Goal: Information Seeking & Learning: Compare options

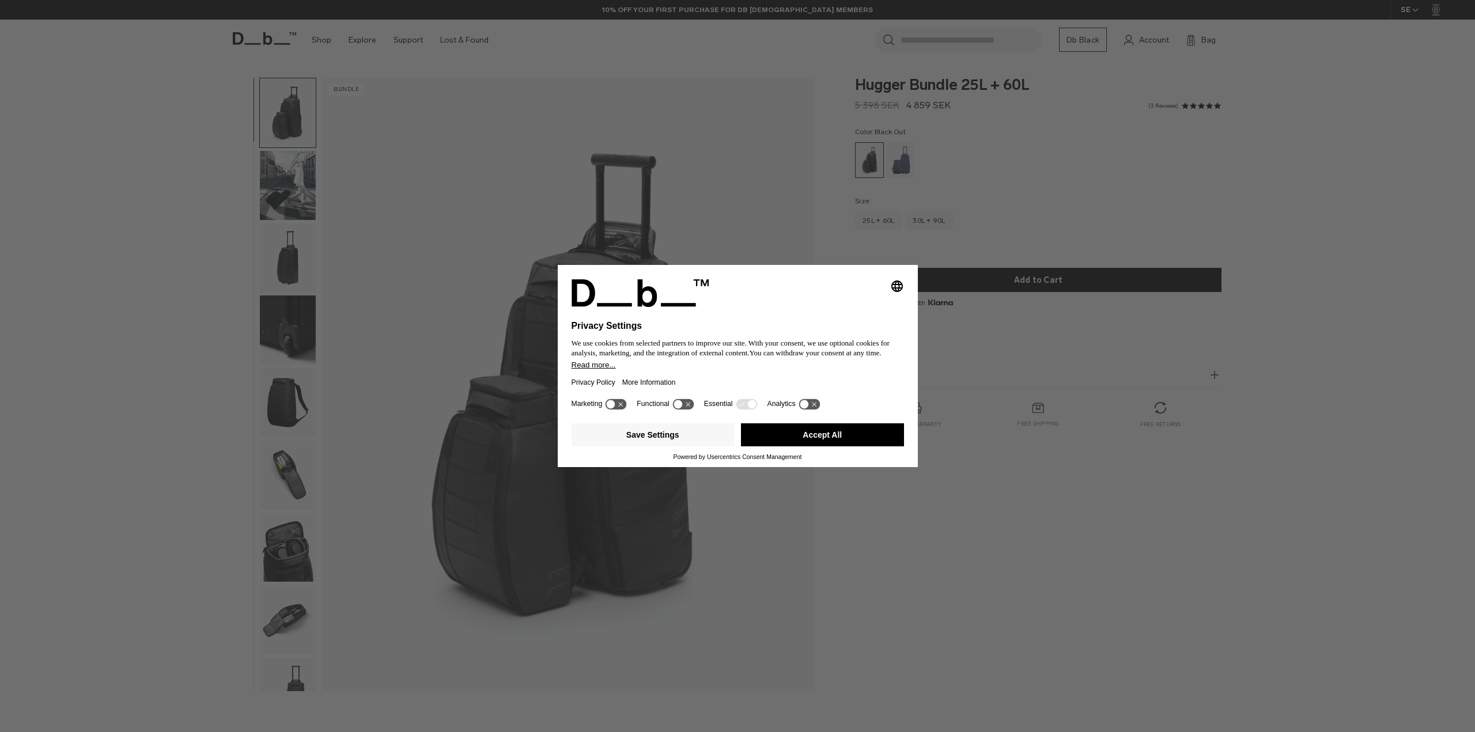
click at [830, 432] on button "Accept All" at bounding box center [822, 435] width 163 height 23
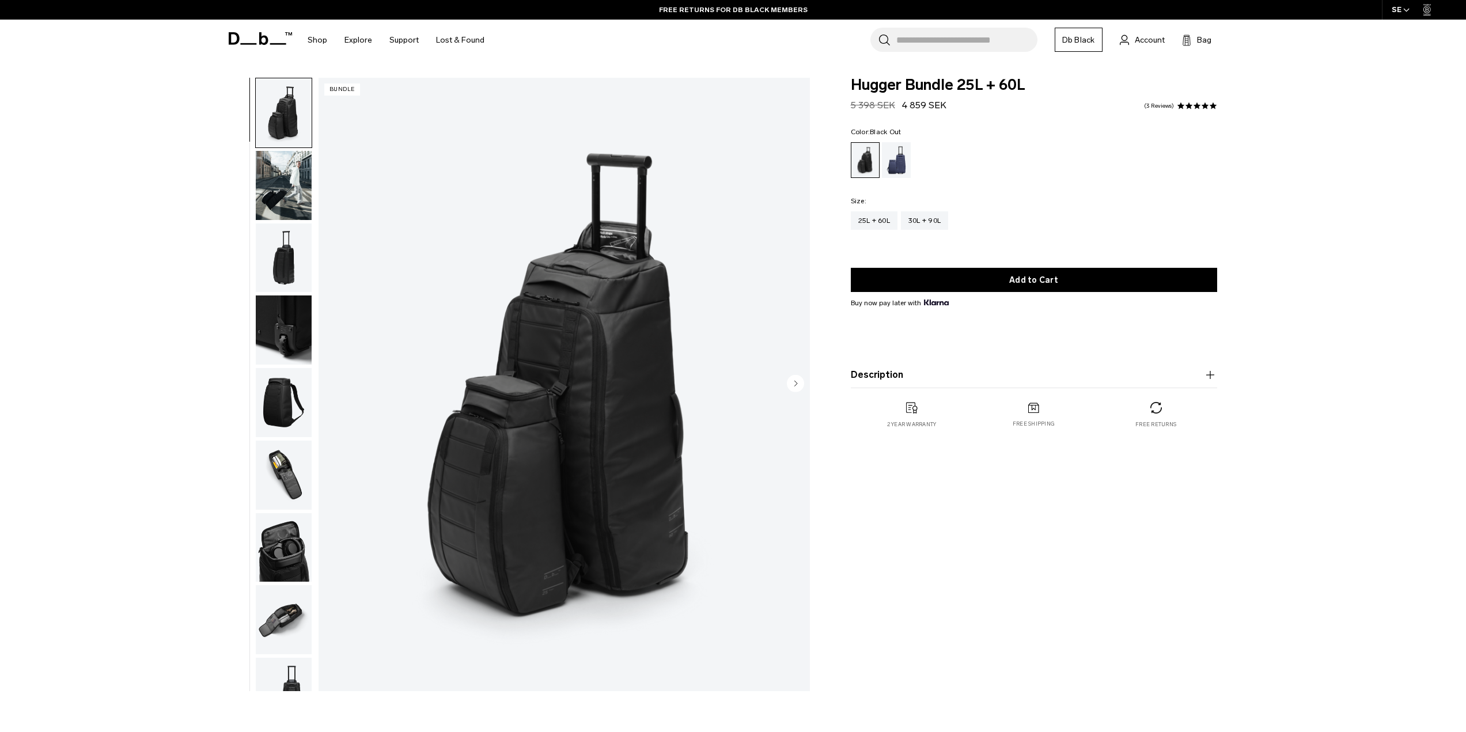
click at [278, 391] on img "button" at bounding box center [284, 402] width 56 height 69
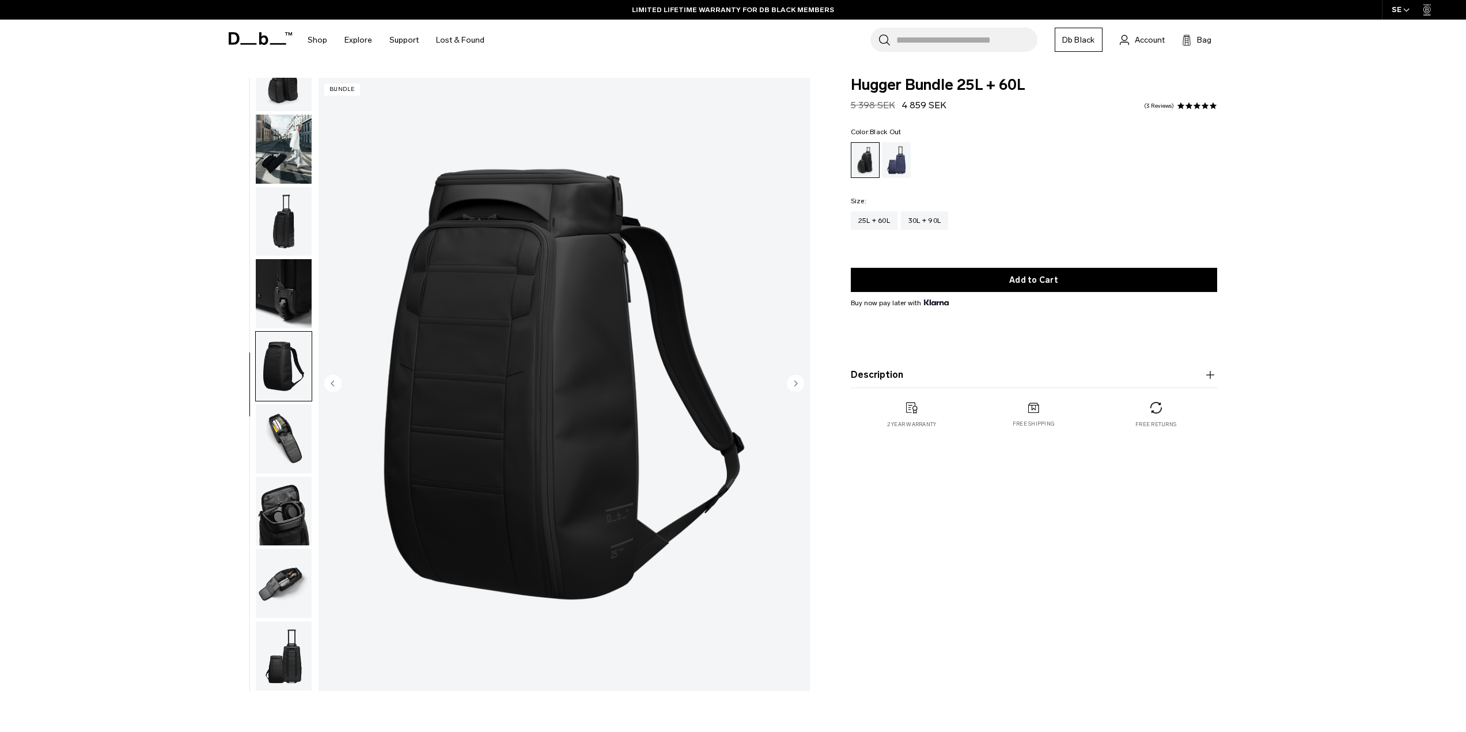
click at [868, 374] on button "Description" at bounding box center [1034, 375] width 366 height 14
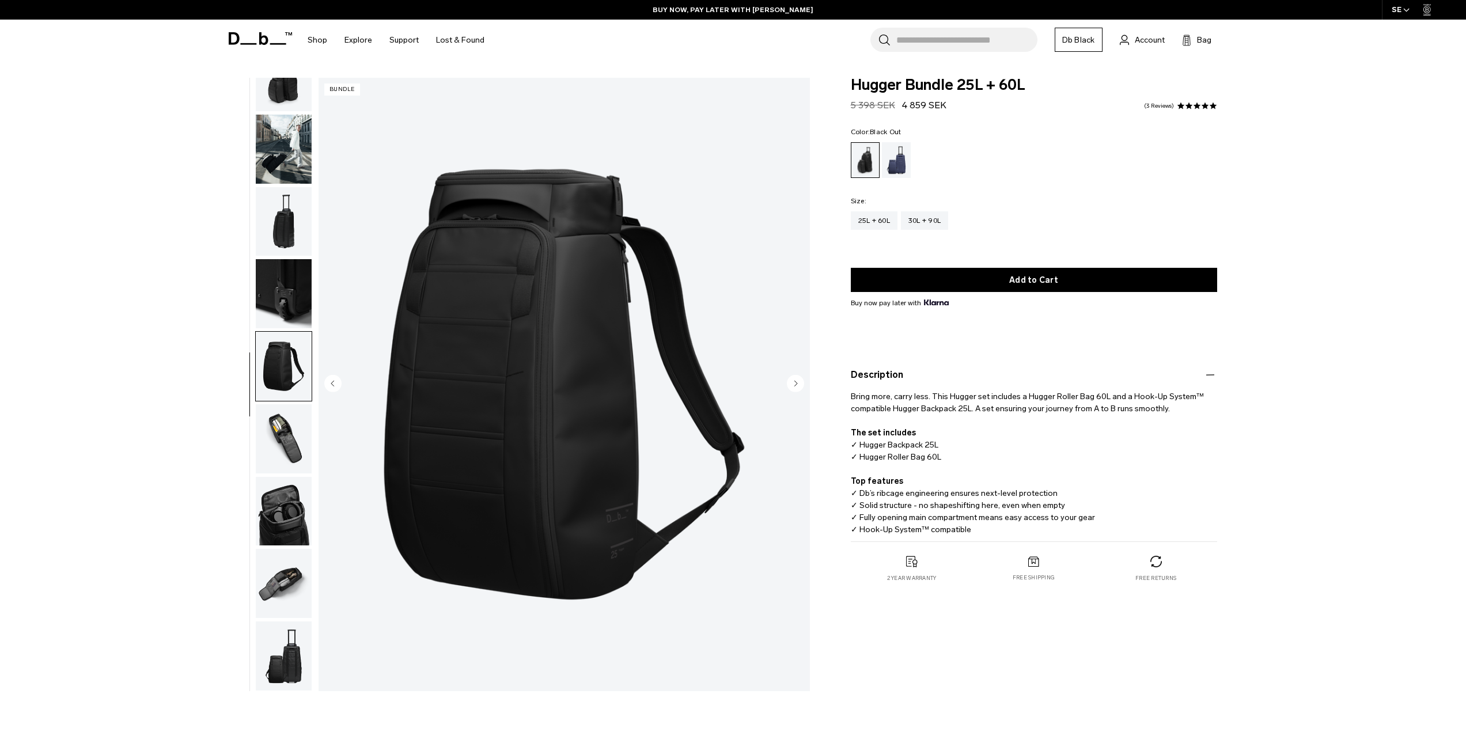
scroll to position [58, 0]
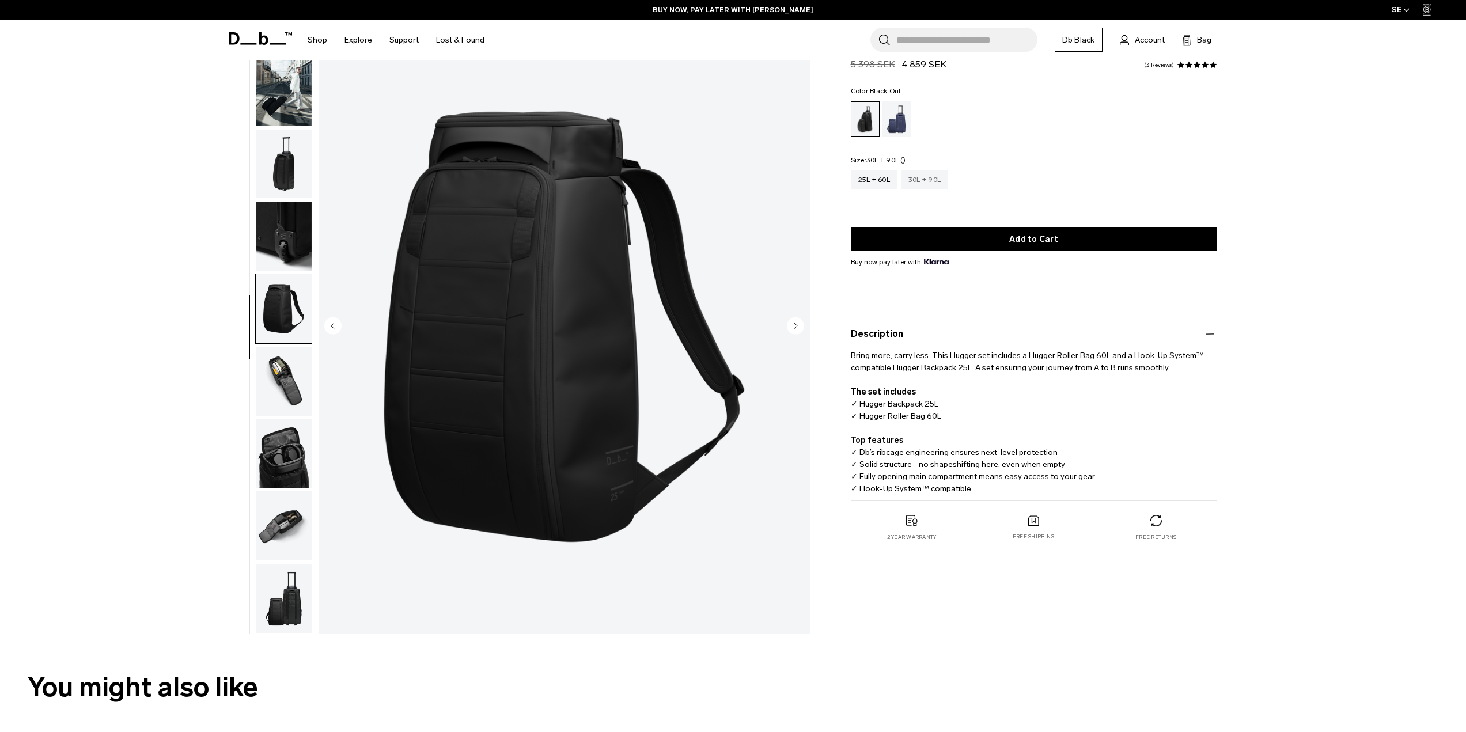
click at [927, 184] on div "30L + 90L" at bounding box center [924, 180] width 47 height 18
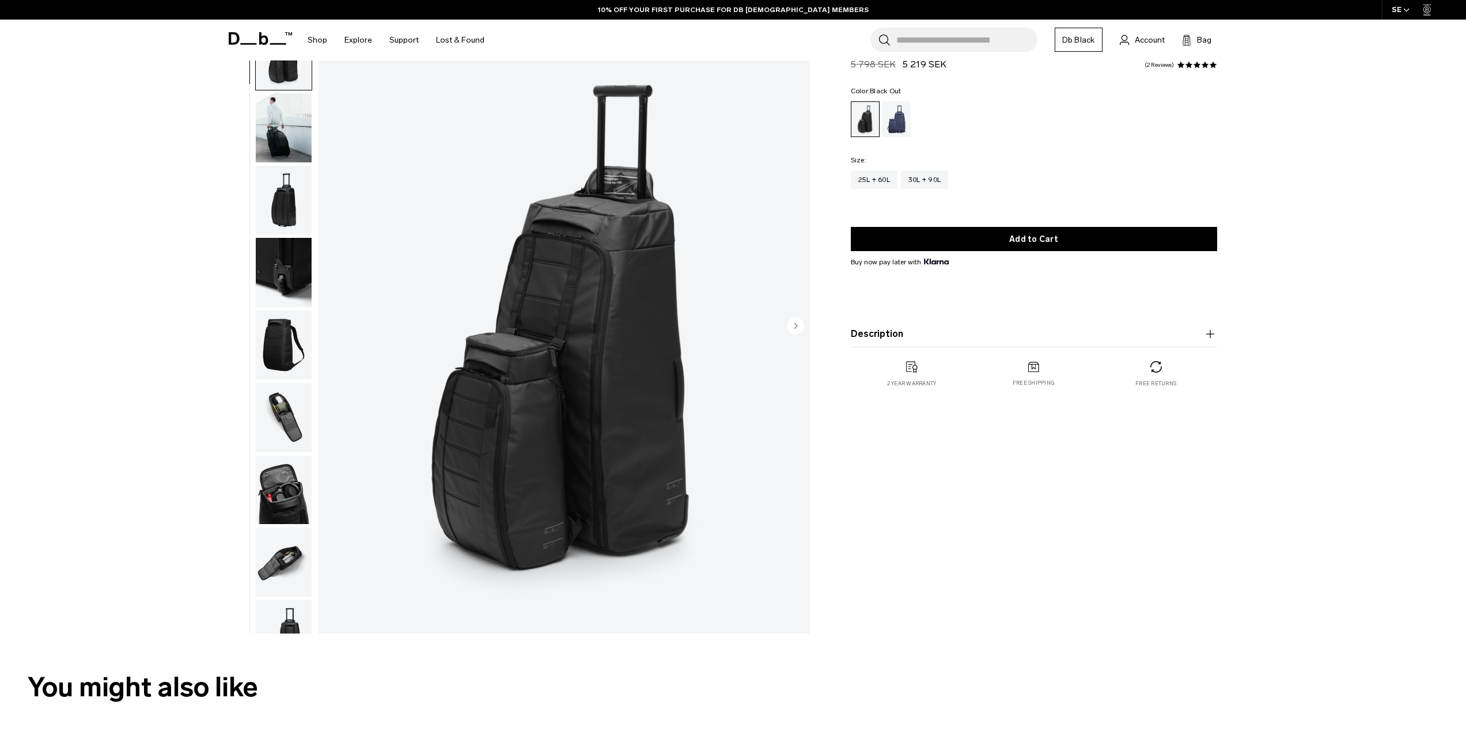
click at [896, 335] on button "Description" at bounding box center [1034, 334] width 366 height 14
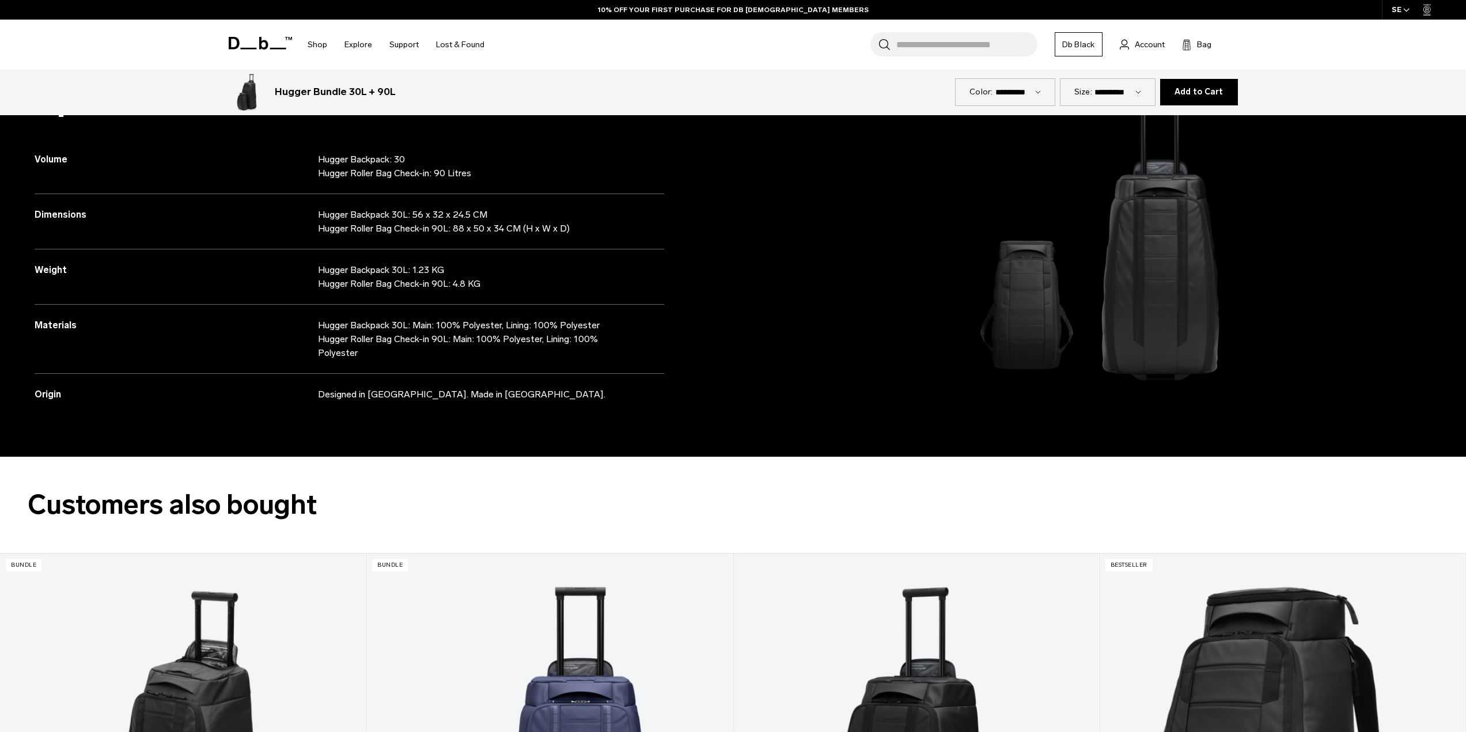
scroll to position [1268, 0]
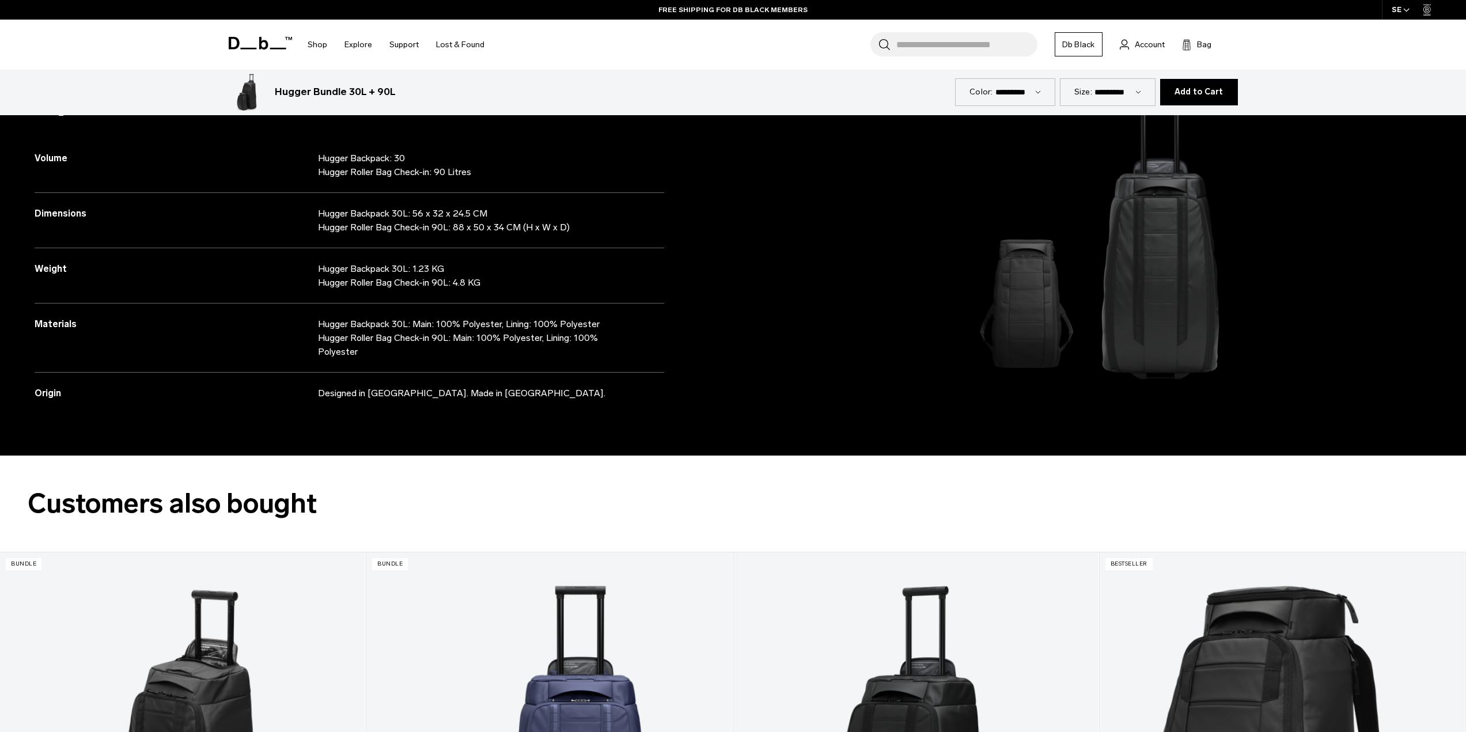
drag, startPoint x: 483, startPoint y: 212, endPoint x: 413, endPoint y: 213, distance: 70.3
click at [413, 213] on p "Hugger Backpack 30L: 56 x 32 x 24.5 CM Hugger Roller Bag Check-in 90L: 88 x 50 …" at bounding box center [475, 221] width 315 height 28
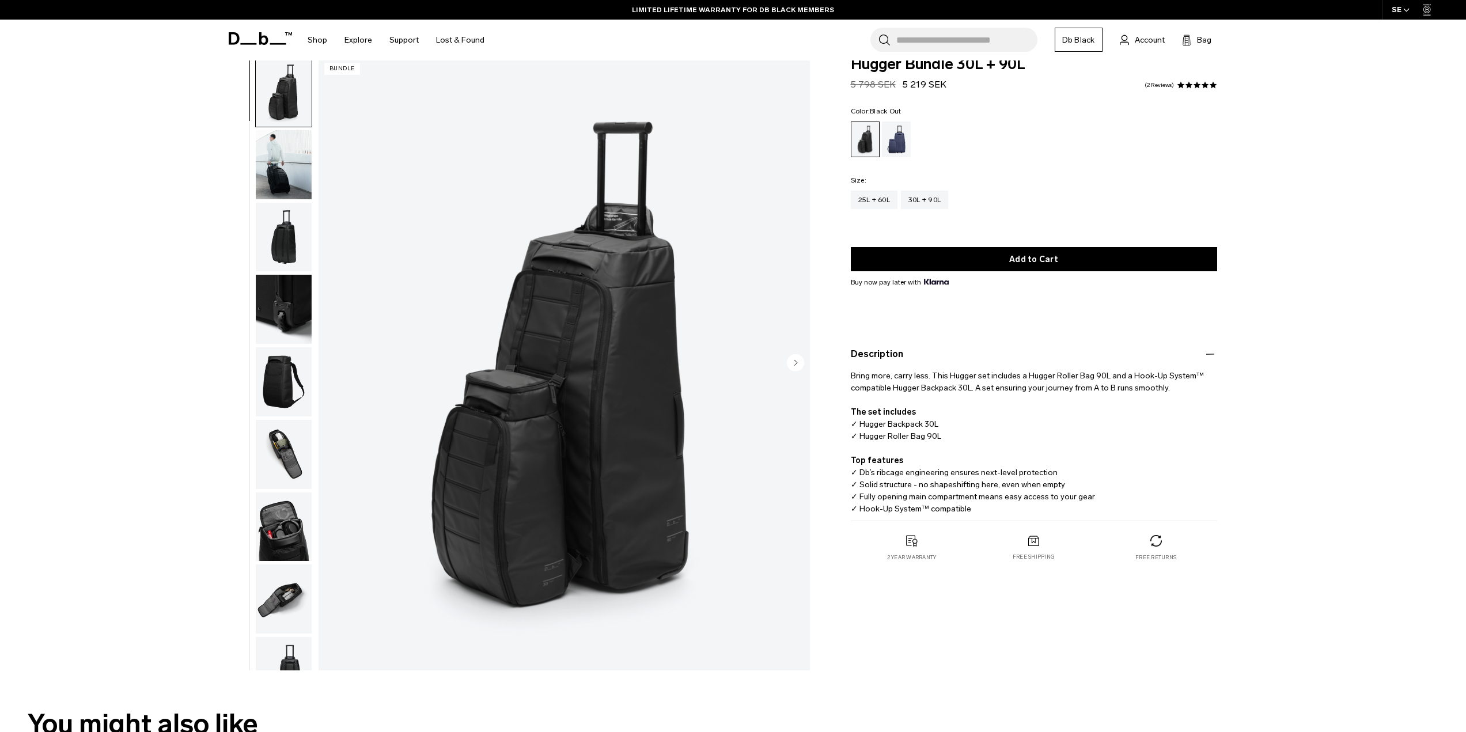
scroll to position [0, 0]
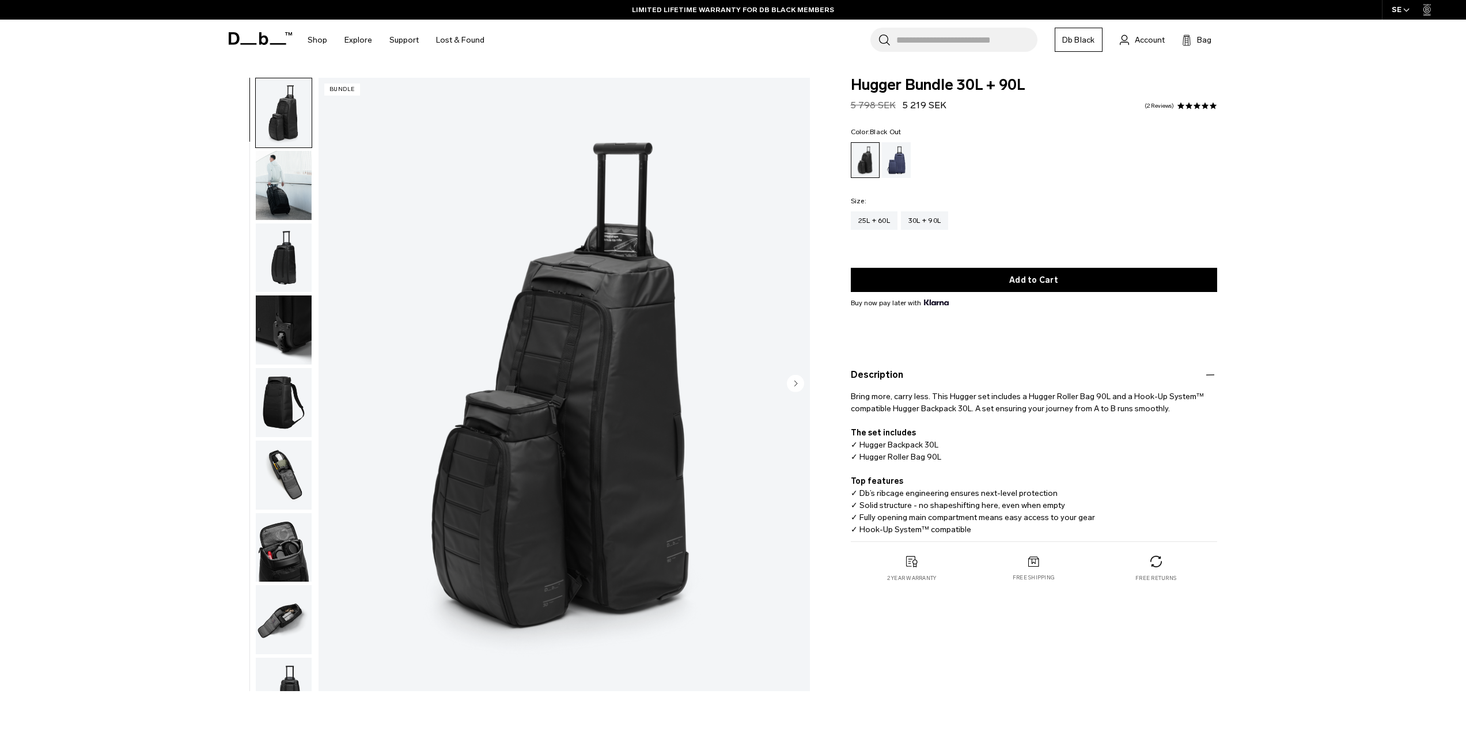
click at [283, 179] on img "button" at bounding box center [284, 185] width 56 height 69
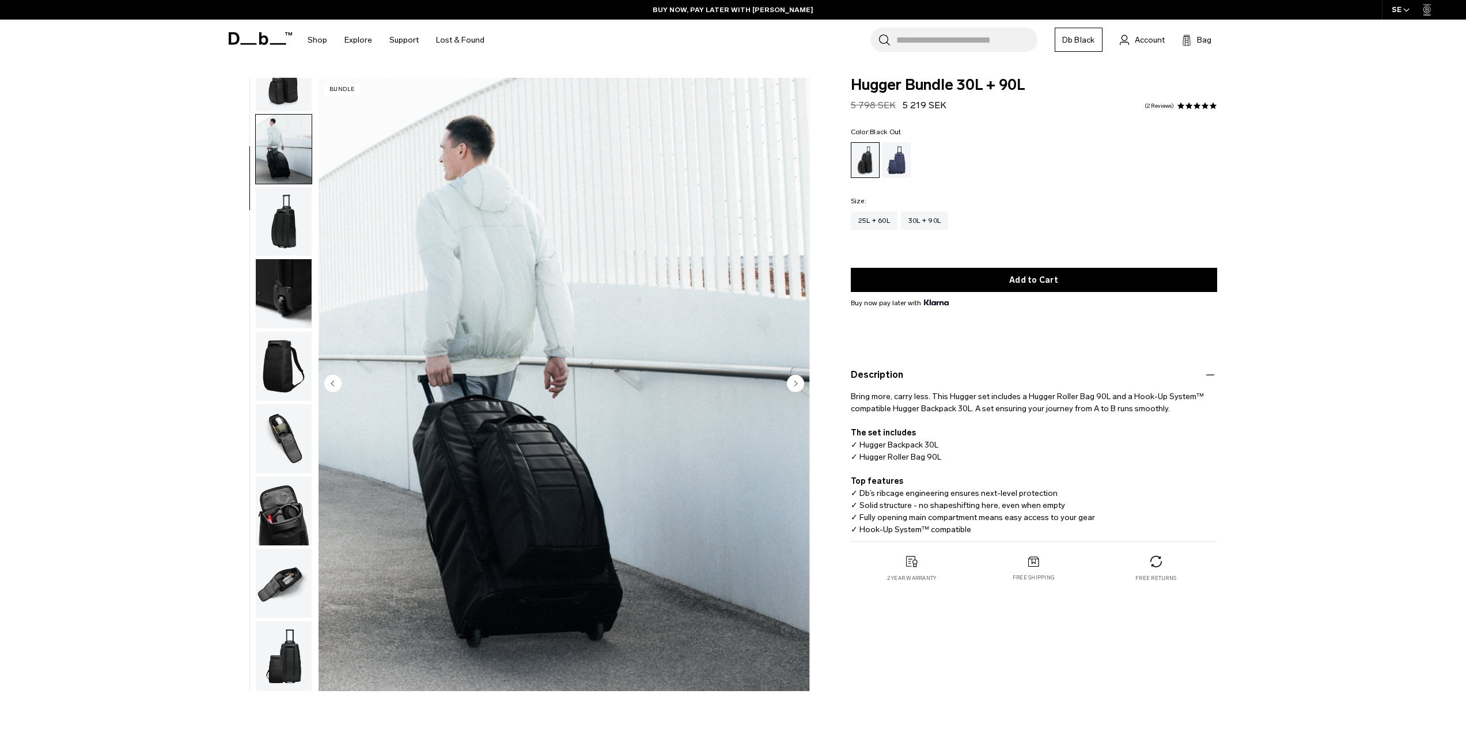
click at [283, 376] on img "button" at bounding box center [284, 366] width 56 height 69
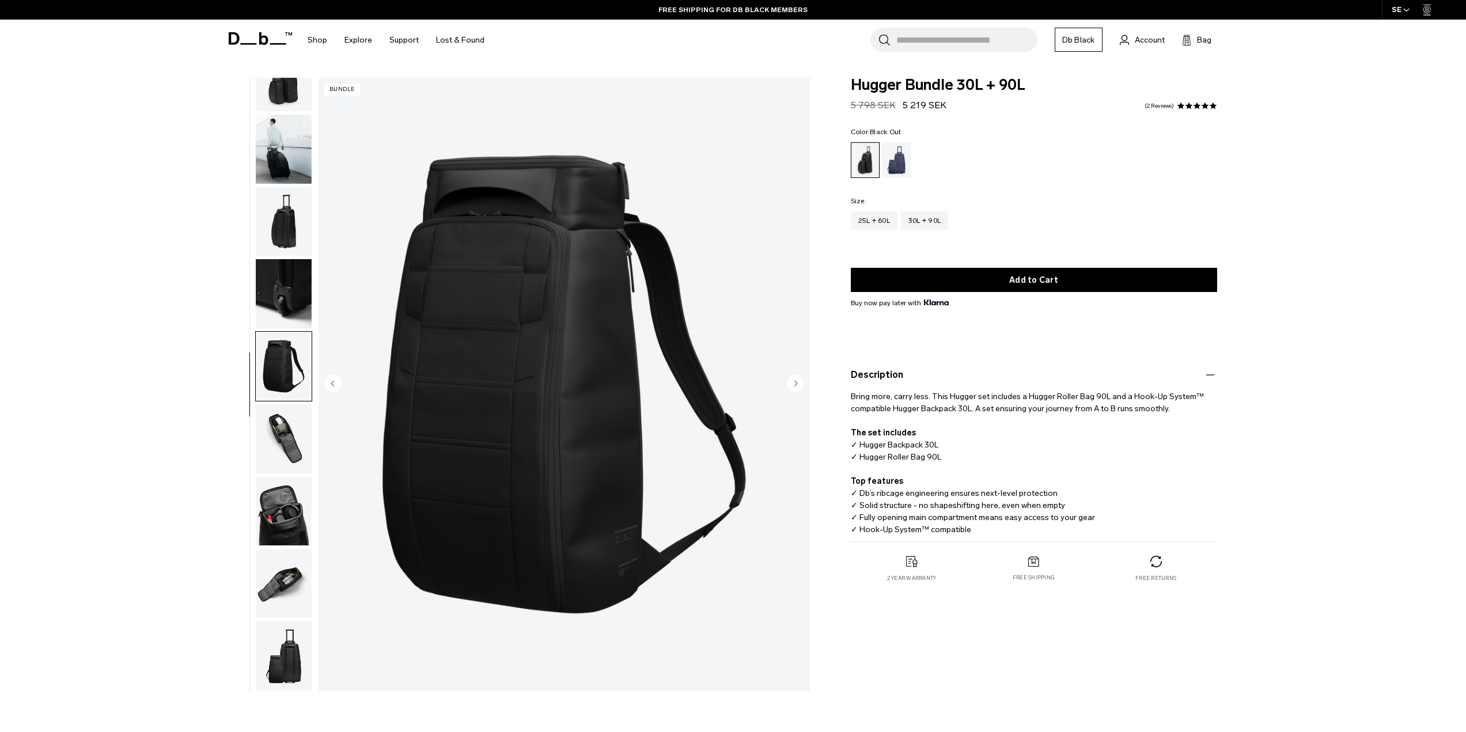
click at [293, 664] on img "button" at bounding box center [284, 656] width 56 height 69
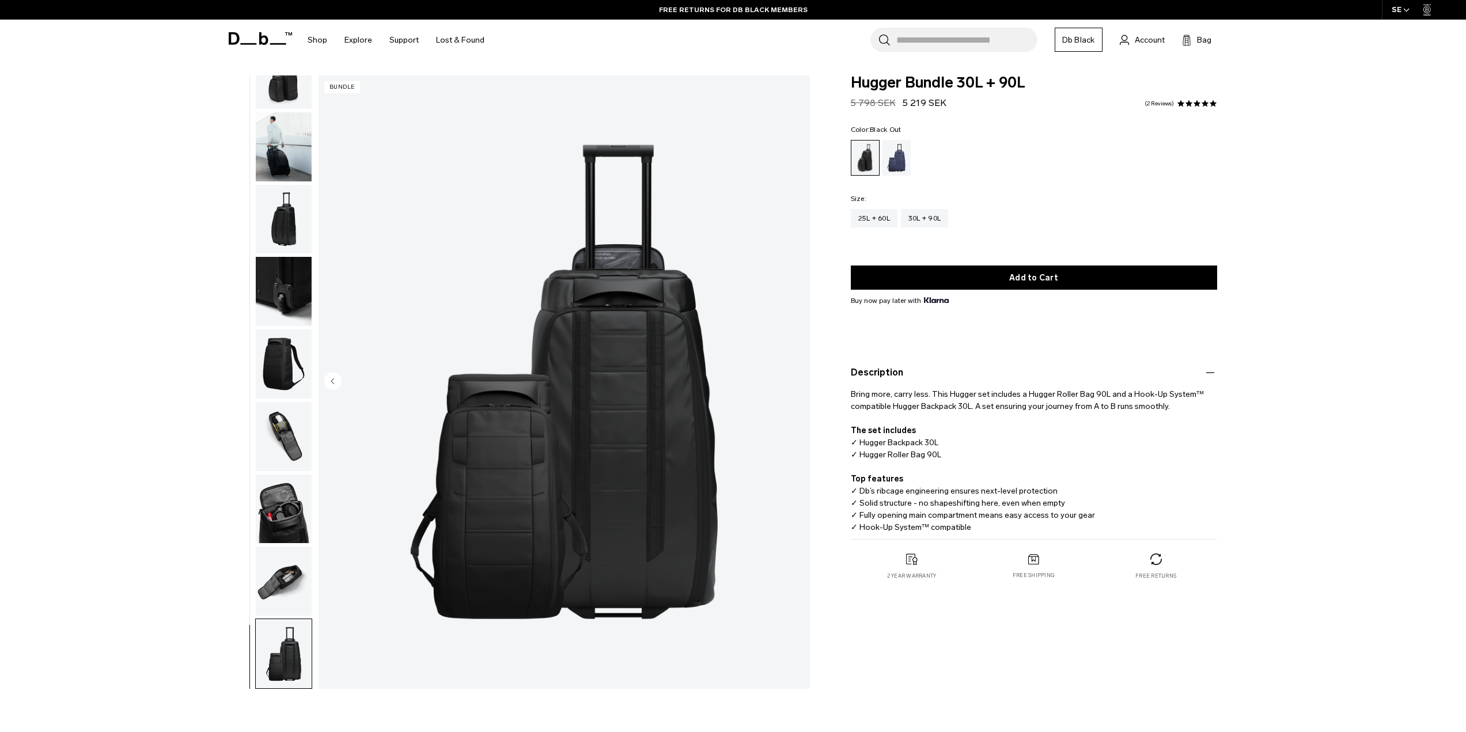
scroll to position [0, 0]
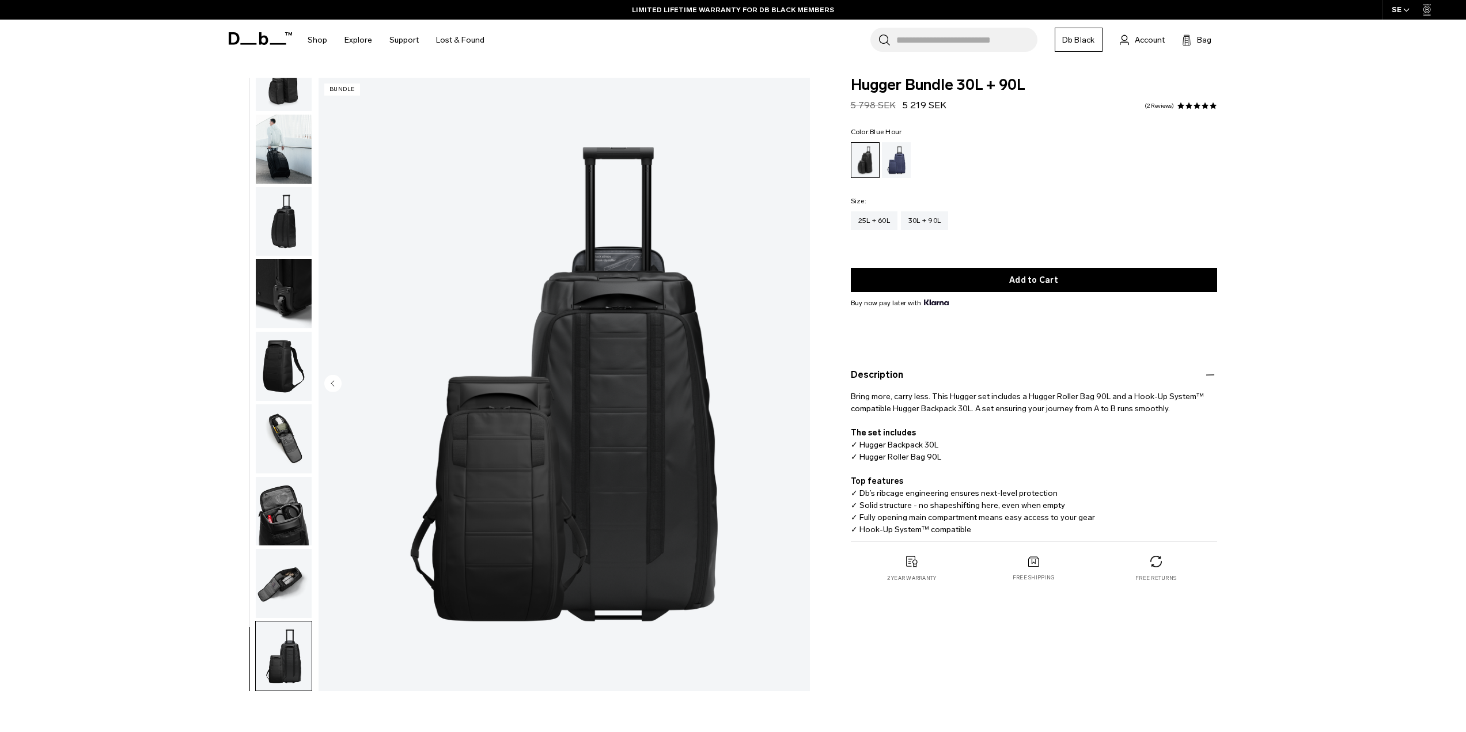
click at [890, 166] on div "Blue Hour" at bounding box center [896, 160] width 29 height 36
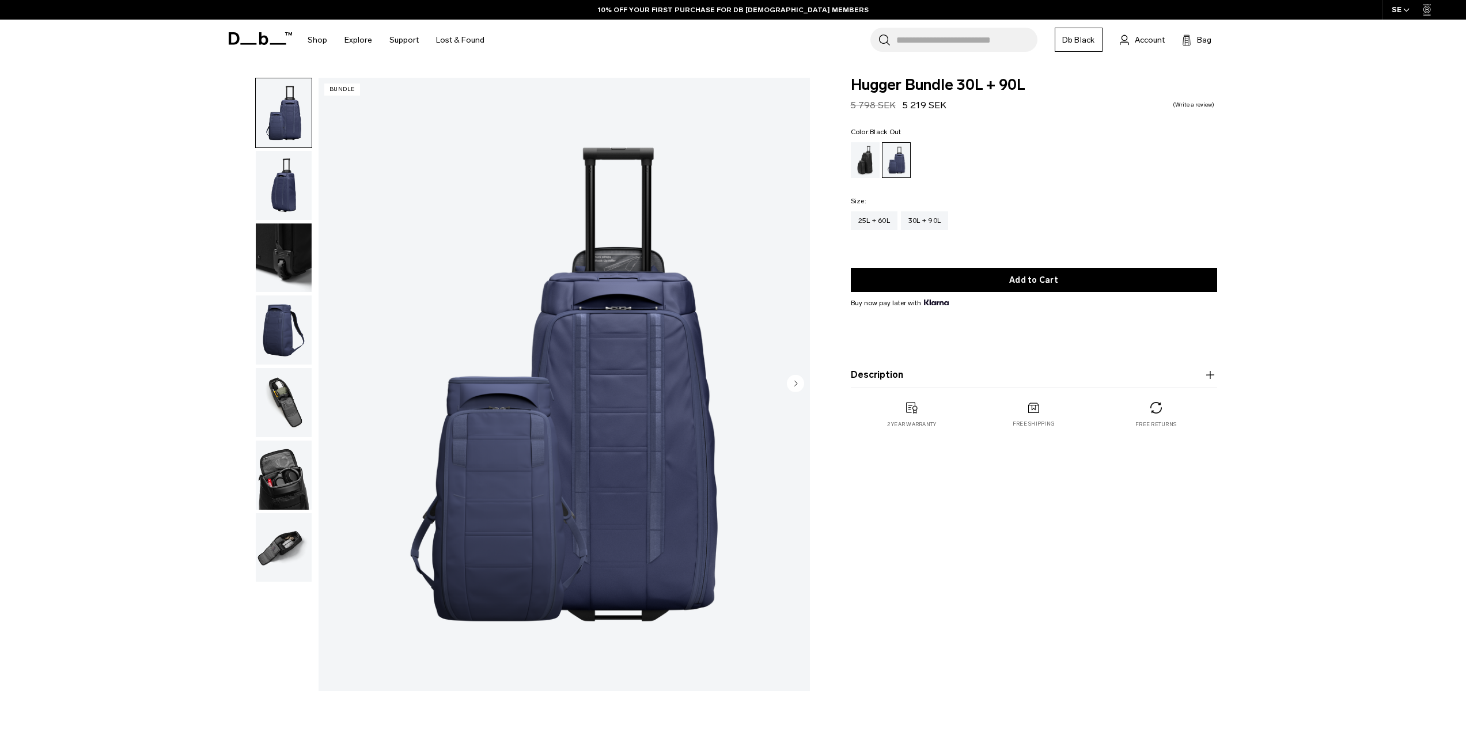
click at [869, 163] on div "Black Out" at bounding box center [865, 160] width 29 height 36
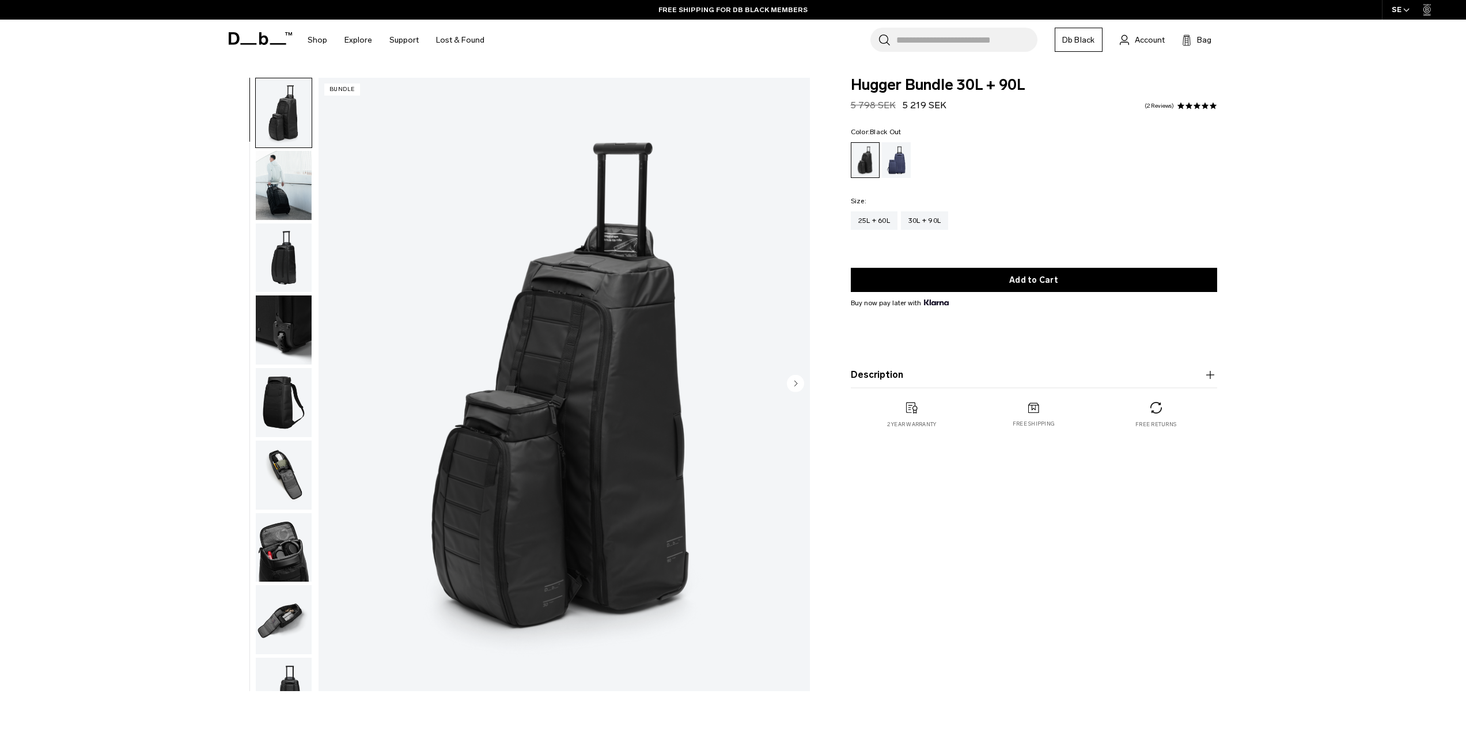
click at [251, 39] on icon at bounding box center [260, 38] width 63 height 13
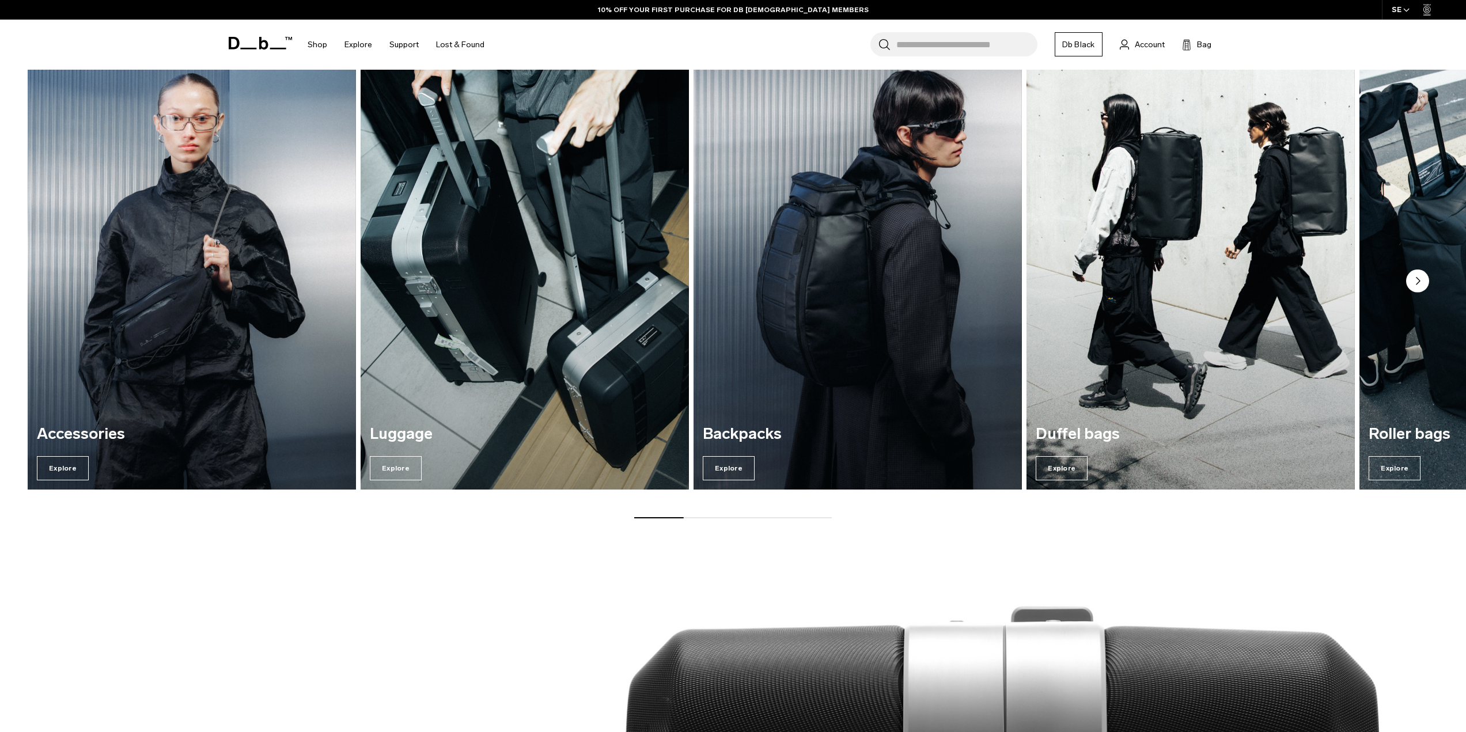
scroll to position [2247, 0]
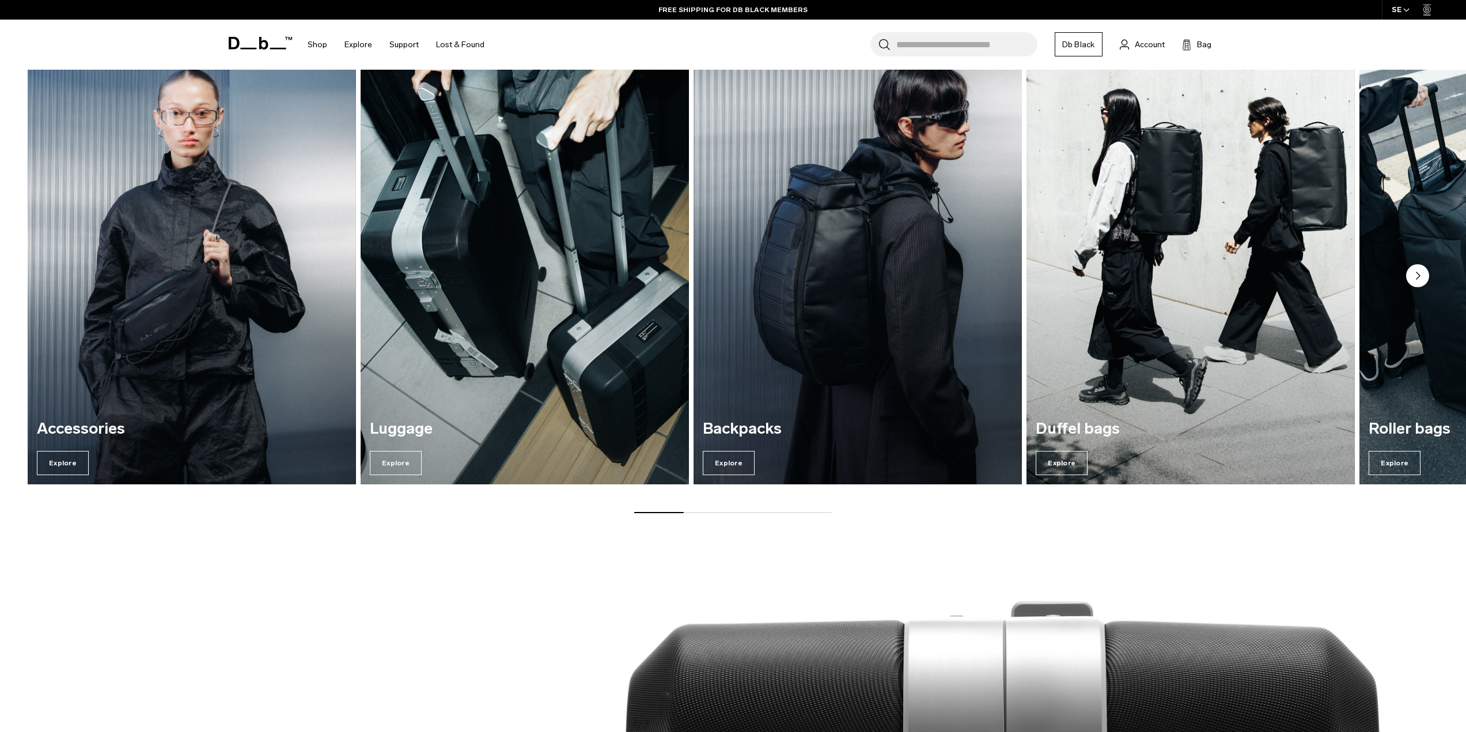
click at [858, 362] on img "3 / 7" at bounding box center [858, 263] width 338 height 457
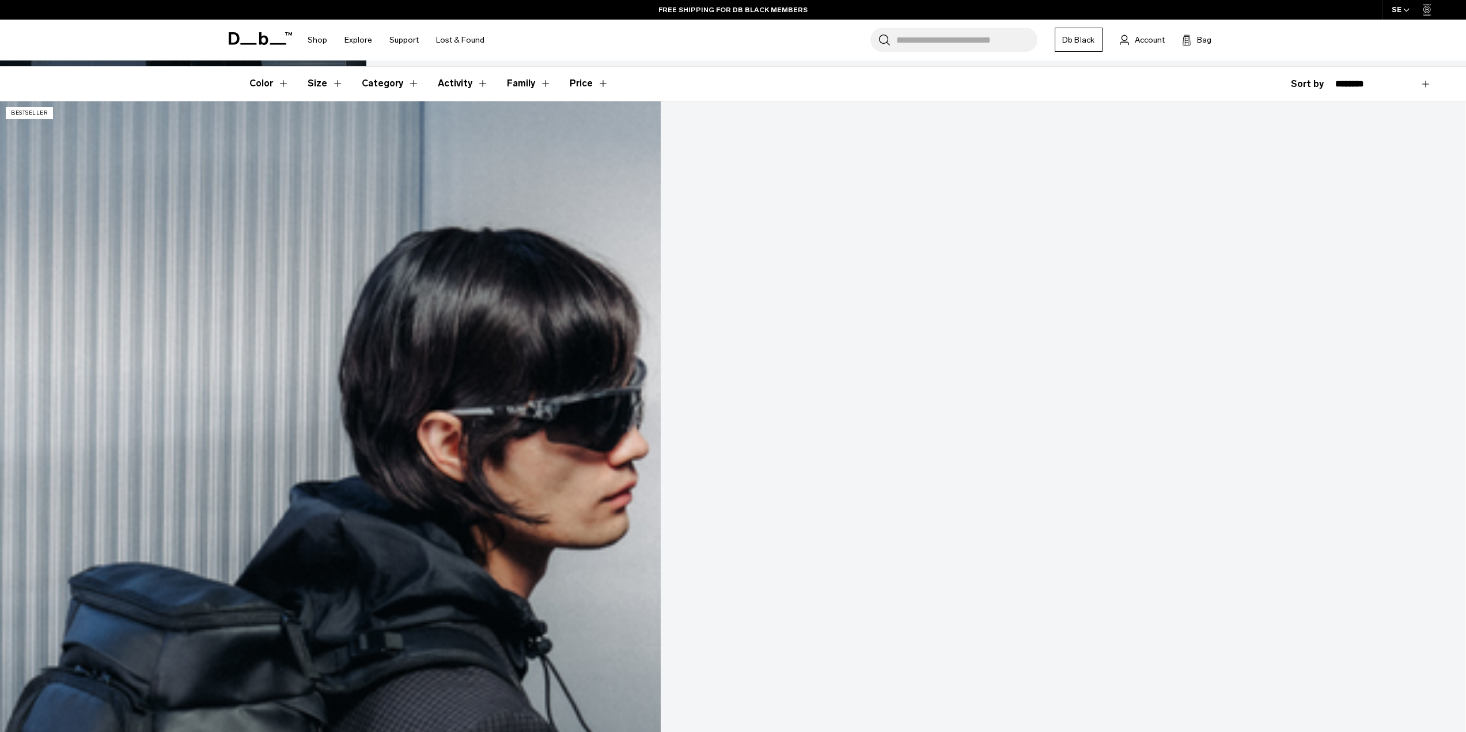
scroll to position [346, 0]
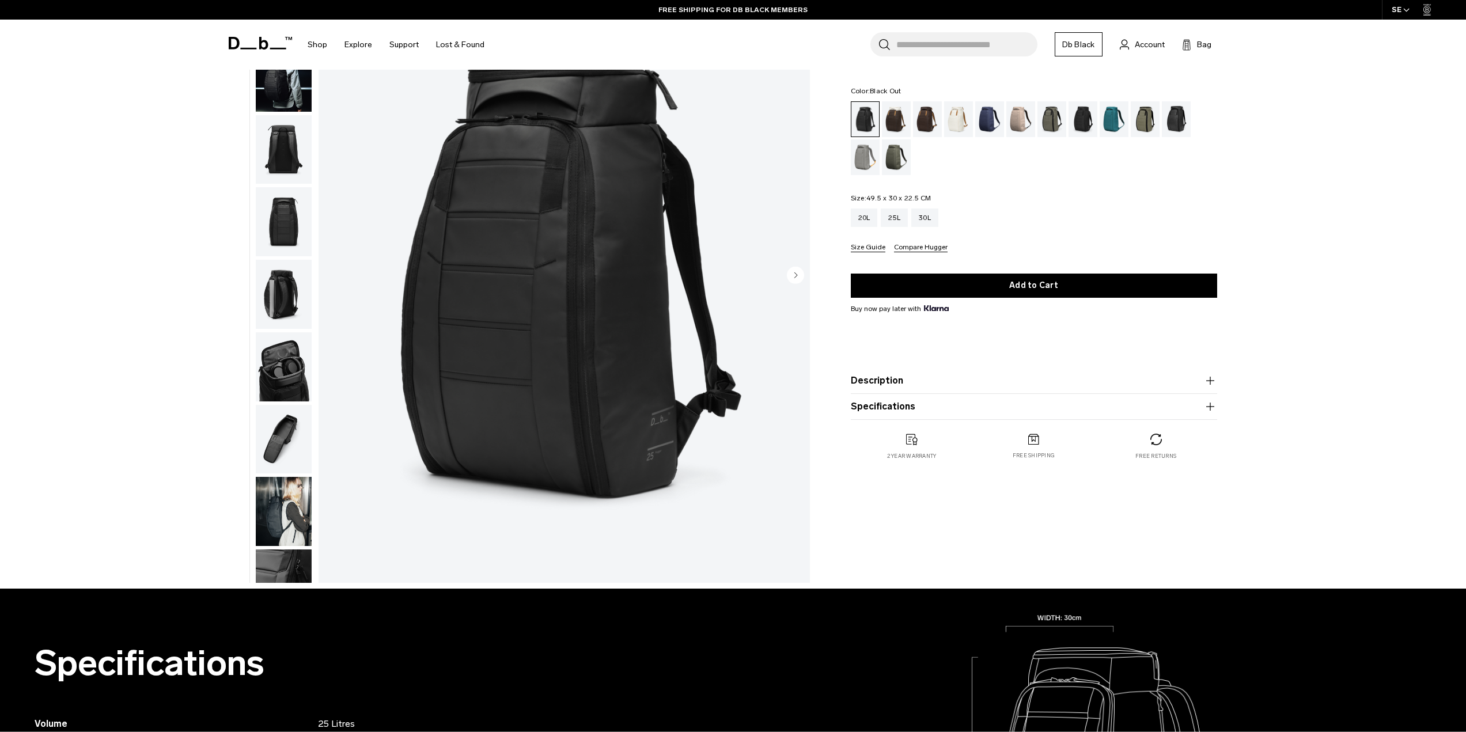
scroll to position [115, 0]
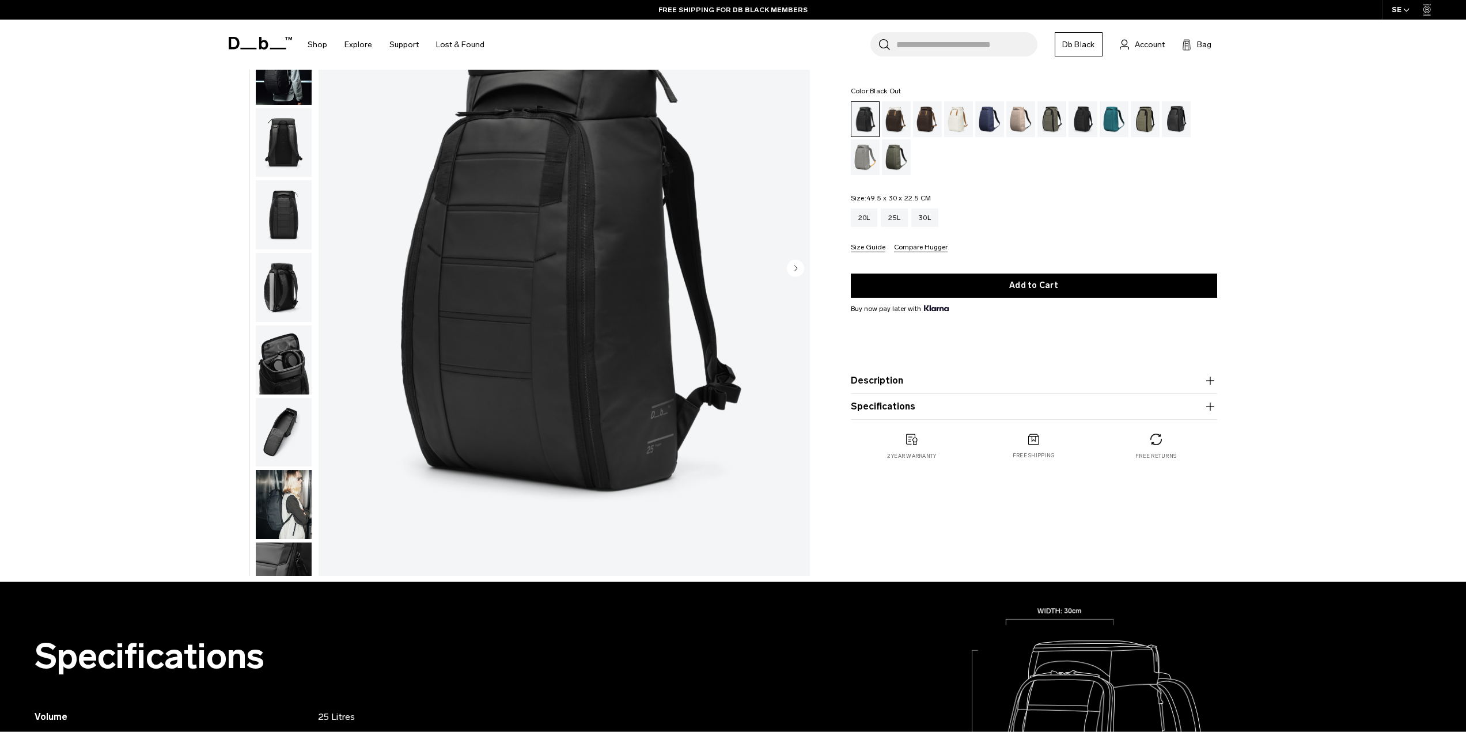
click at [286, 509] on img "button" at bounding box center [284, 504] width 56 height 69
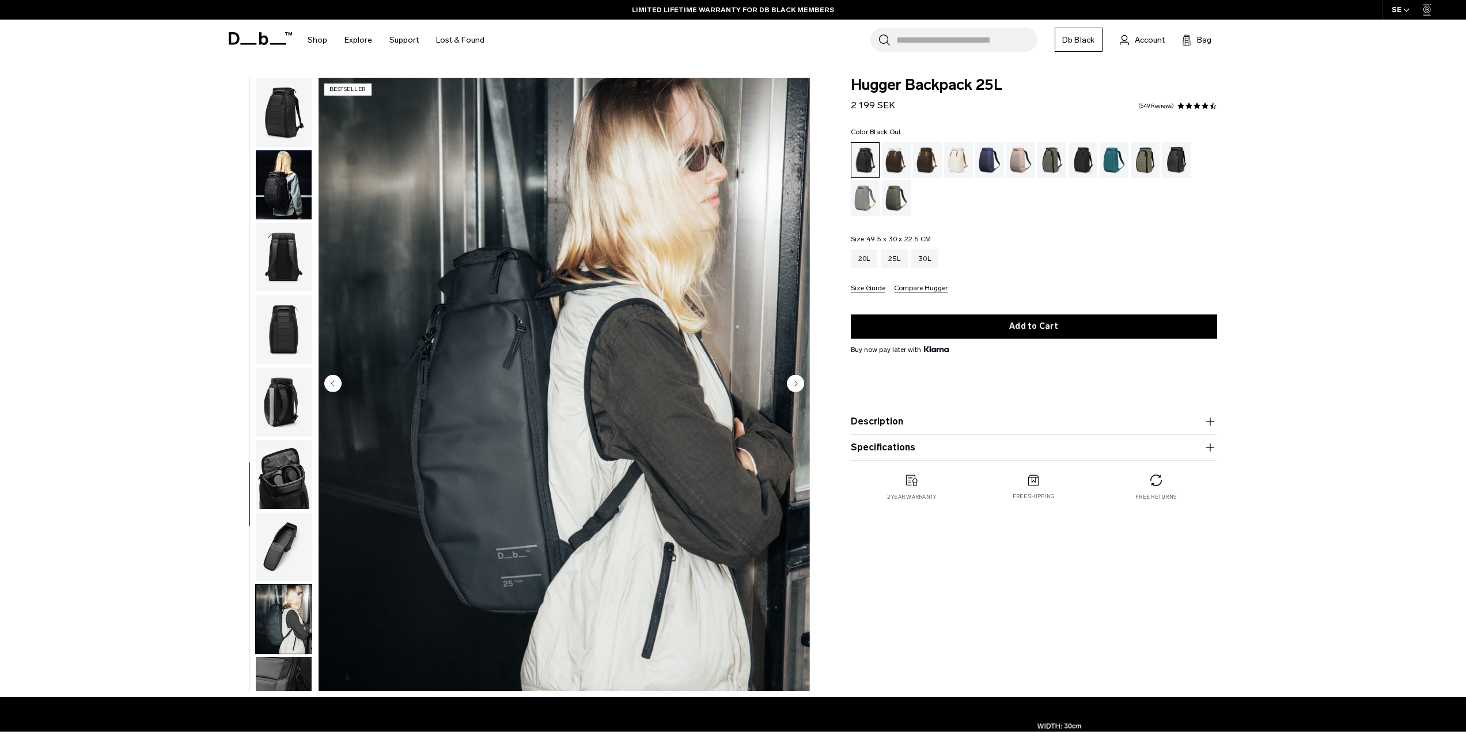
scroll to position [0, 0]
click at [288, 251] on img "button" at bounding box center [284, 258] width 56 height 69
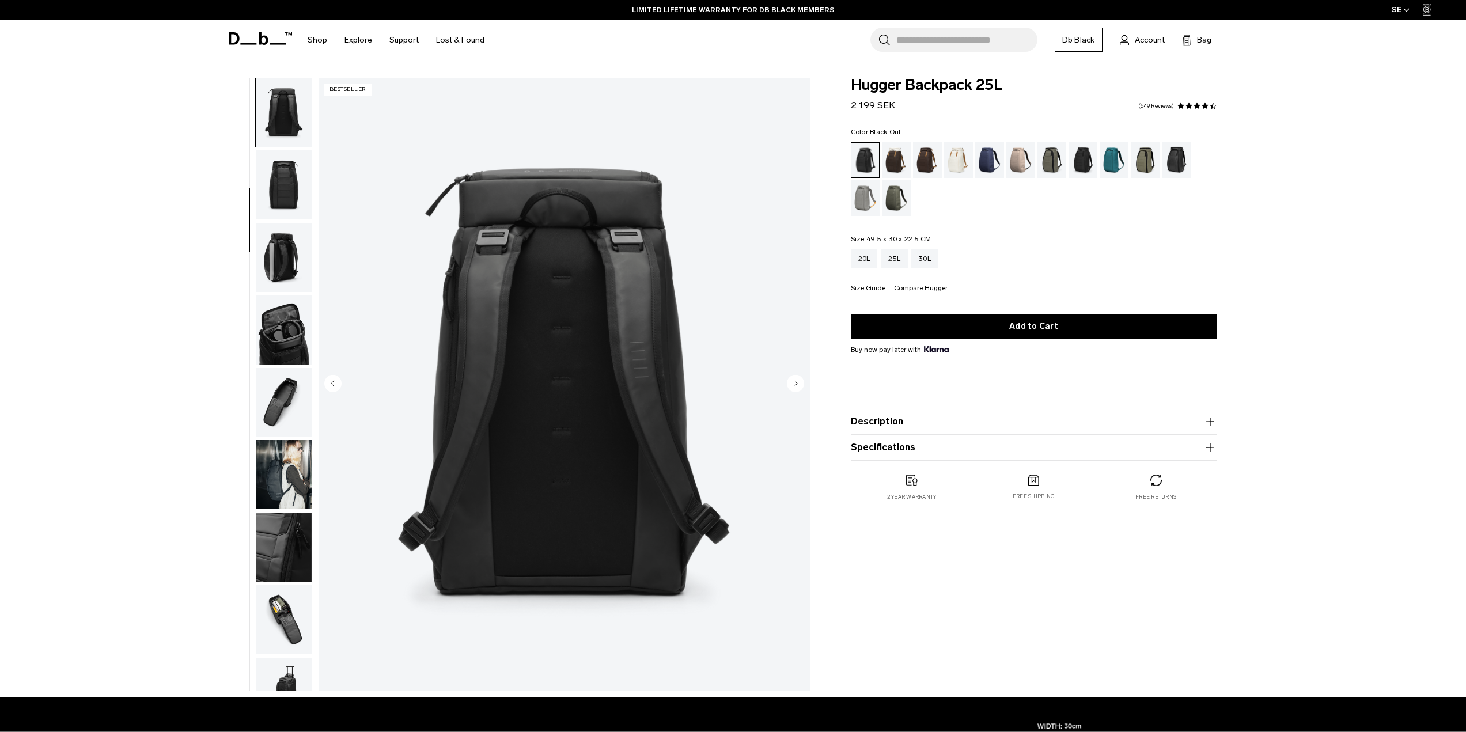
click at [288, 251] on img "button" at bounding box center [284, 257] width 56 height 69
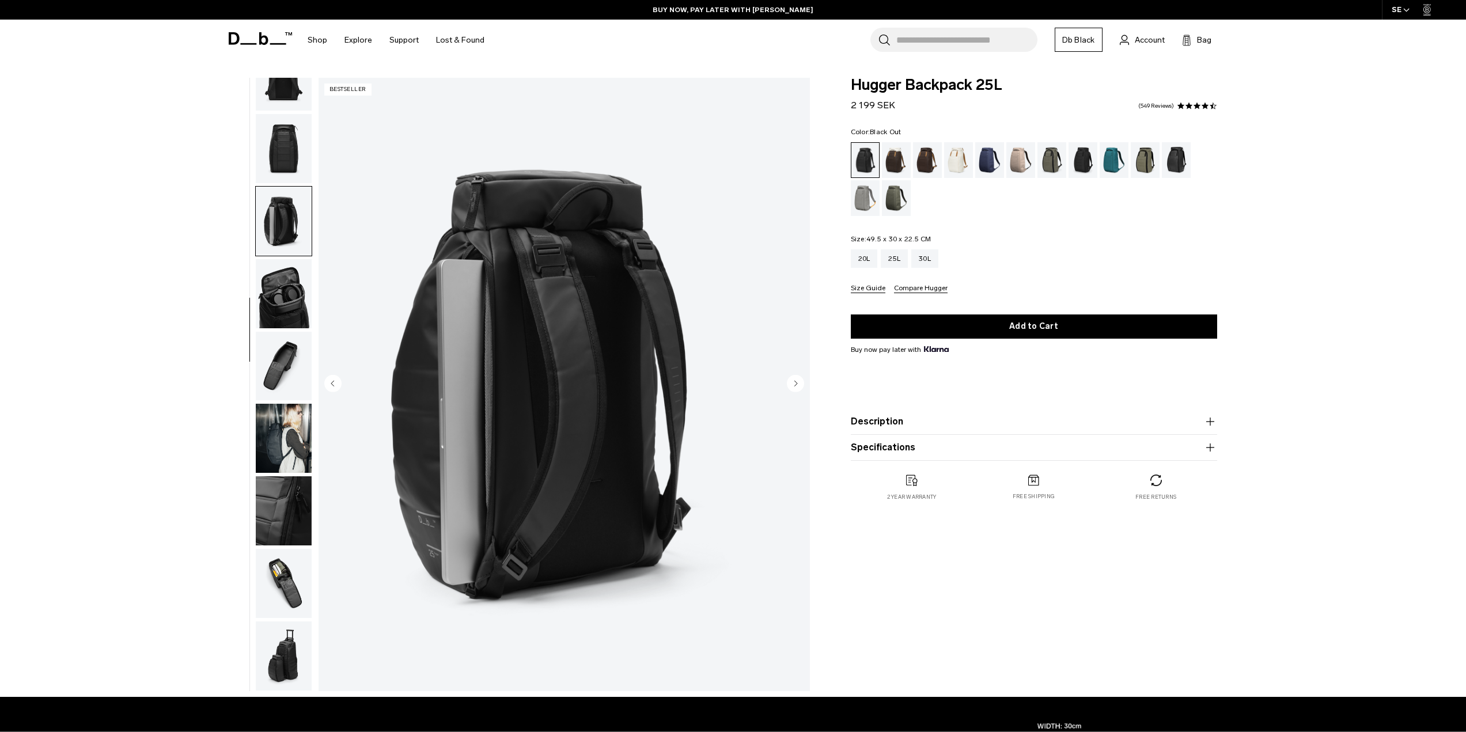
click at [289, 360] on img "button" at bounding box center [284, 366] width 56 height 69
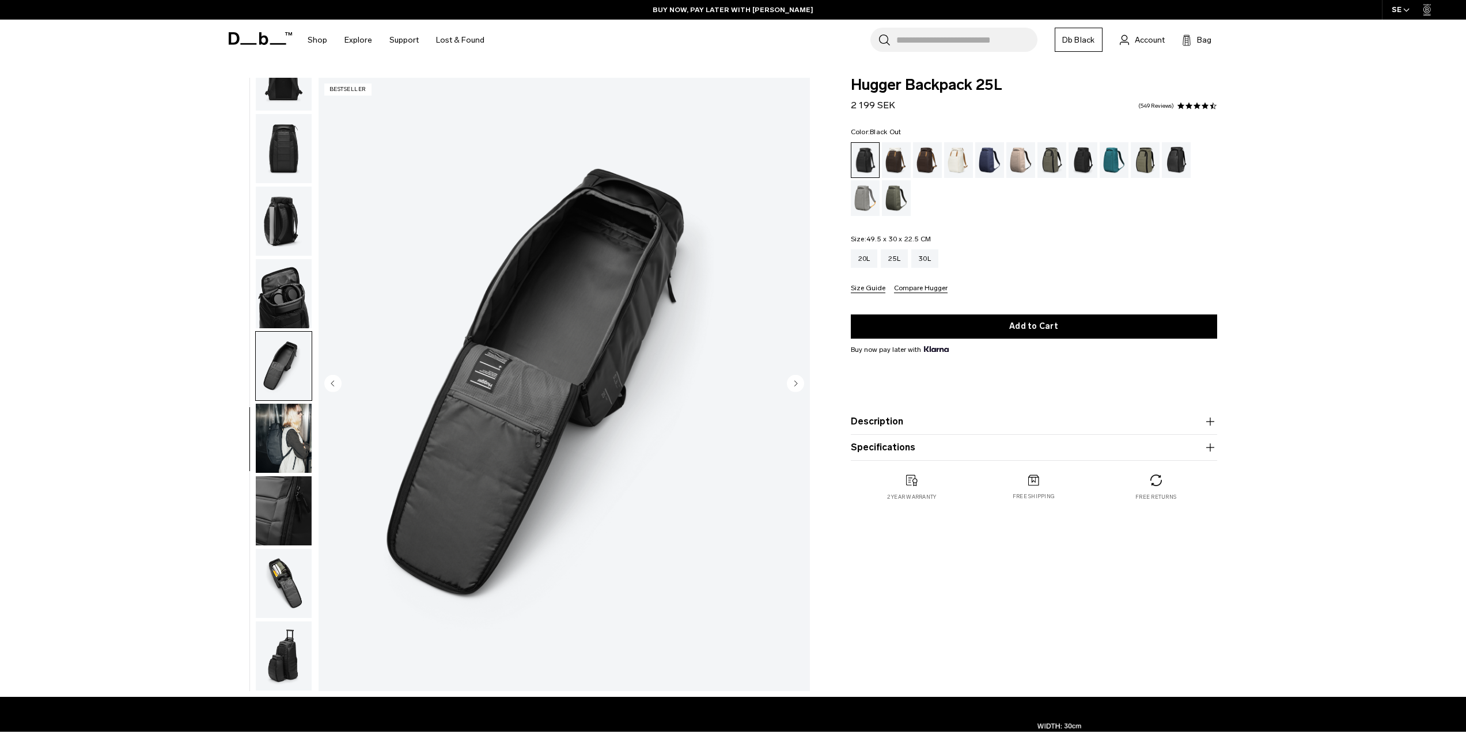
click at [292, 430] on img "button" at bounding box center [284, 438] width 56 height 69
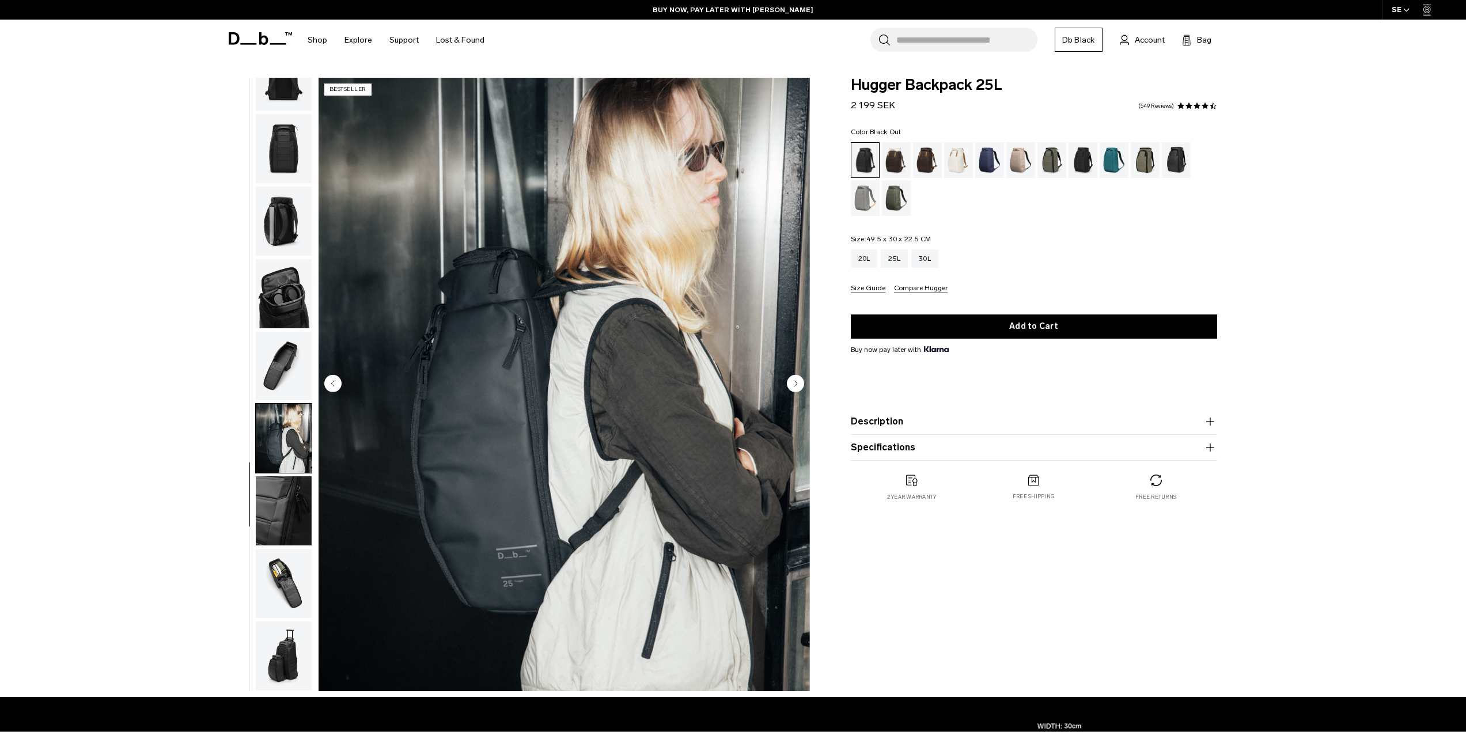
click at [297, 516] on img "button" at bounding box center [284, 511] width 56 height 69
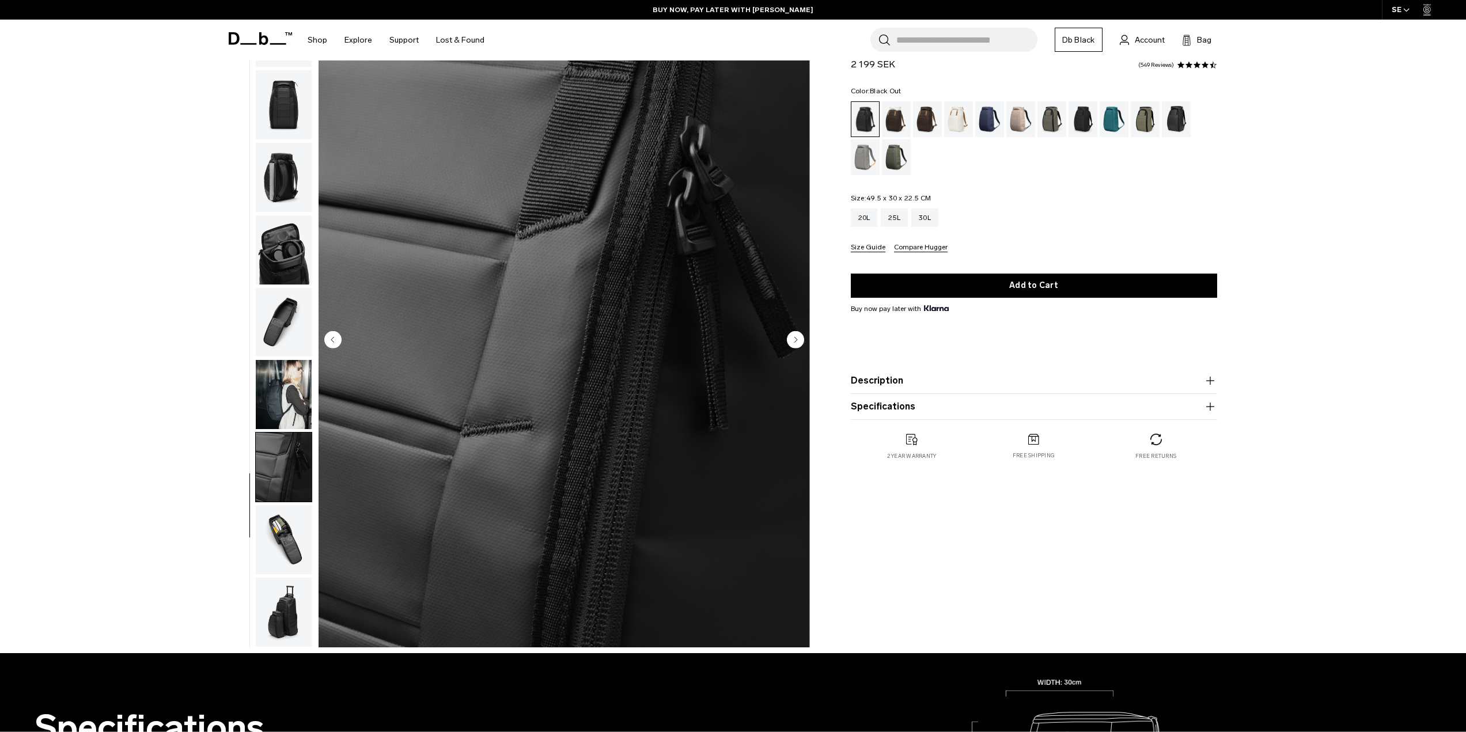
scroll to position [173, 0]
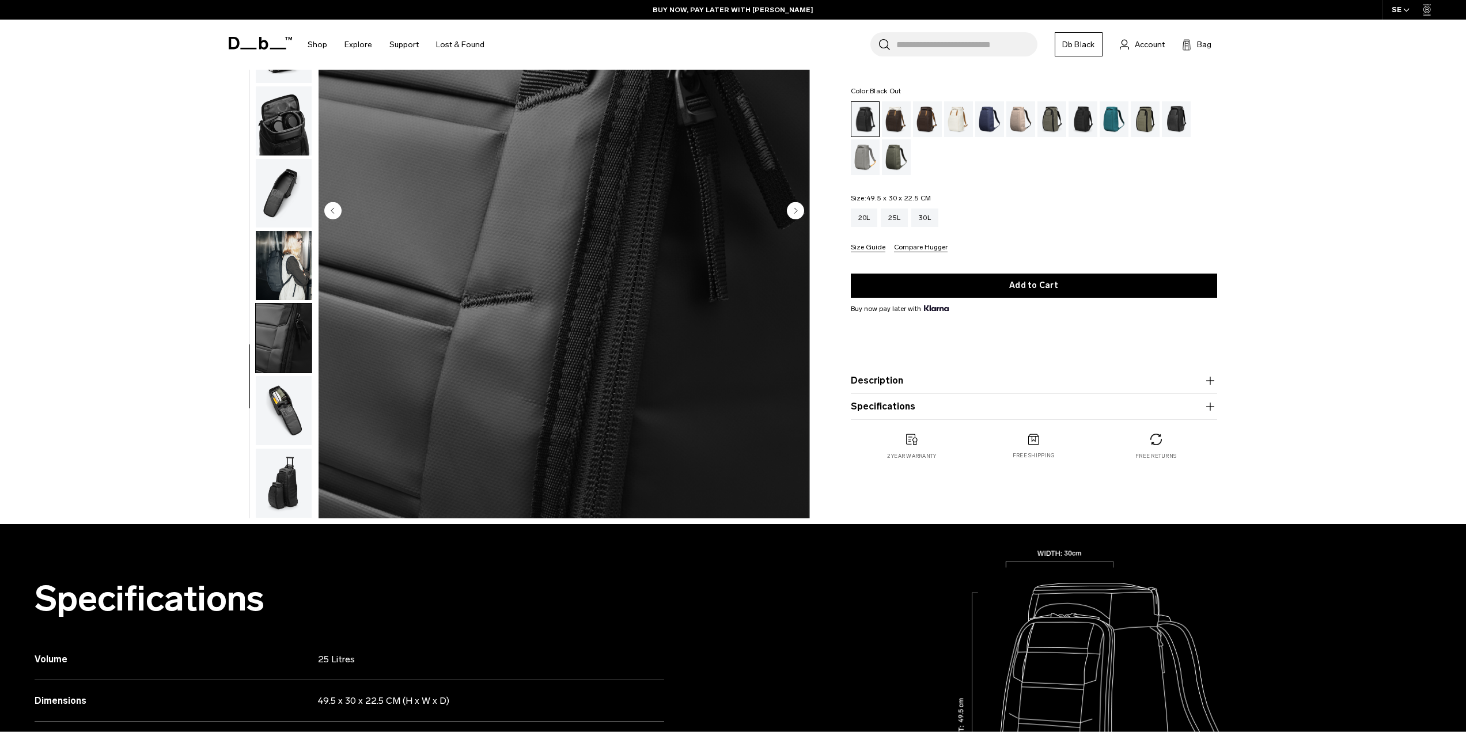
click at [289, 500] on img "button" at bounding box center [284, 483] width 56 height 69
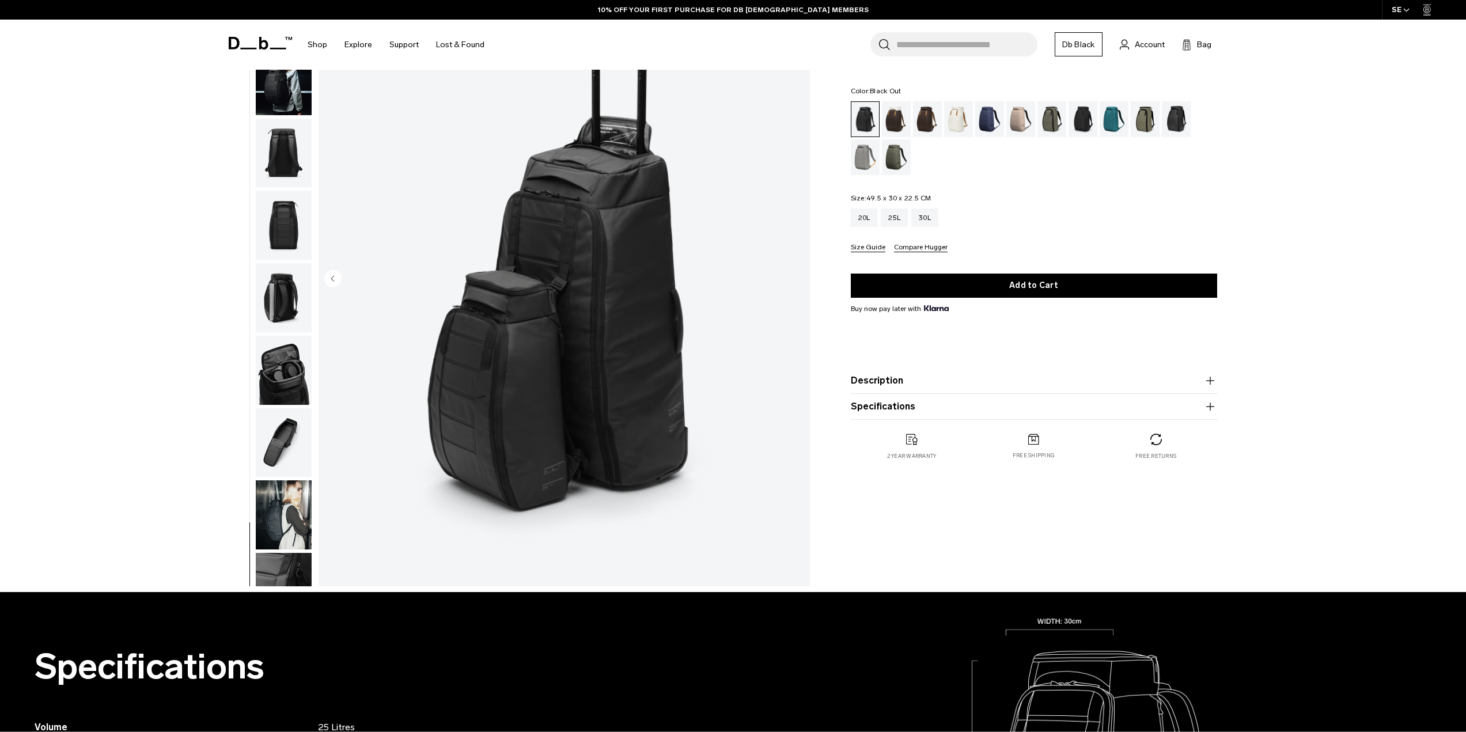
scroll to position [0, 0]
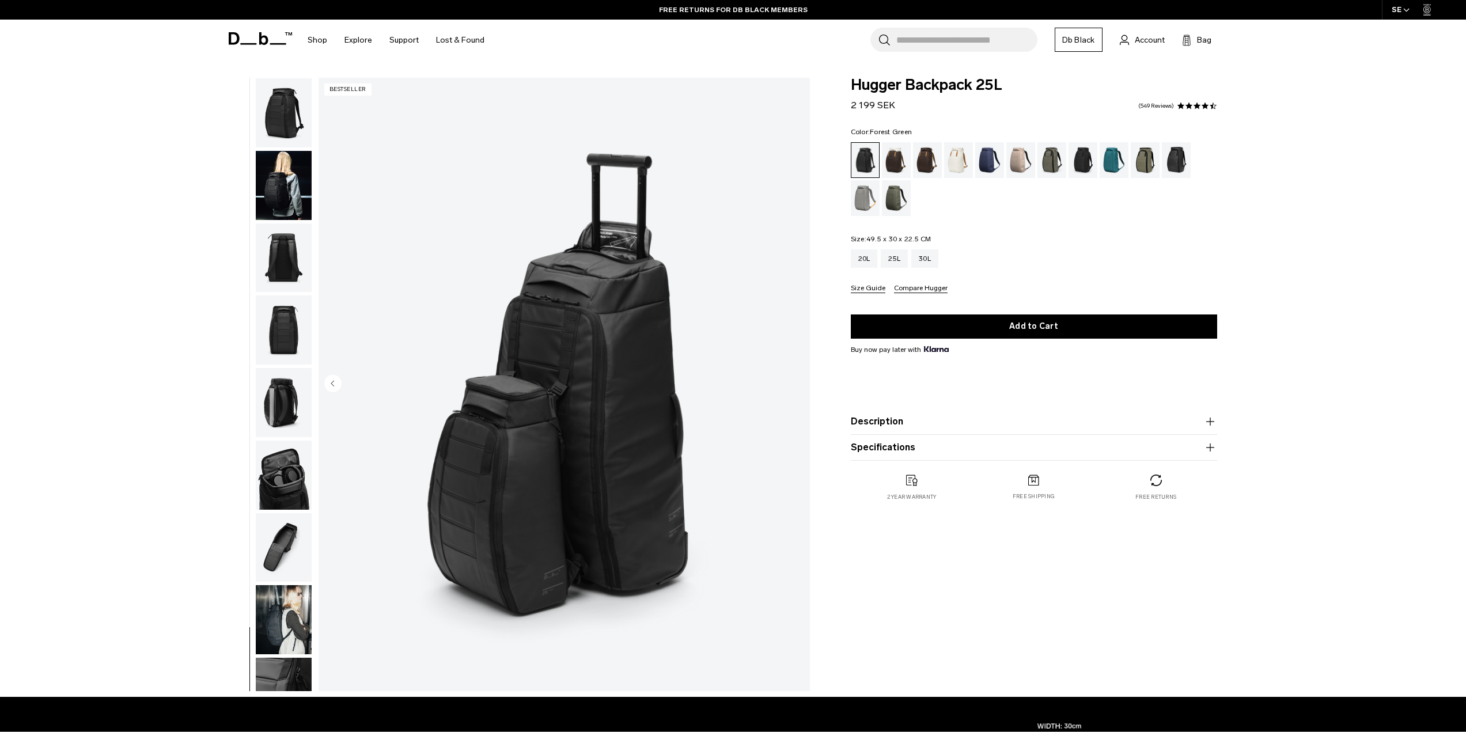
click at [1053, 165] on div "Forest Green" at bounding box center [1052, 160] width 29 height 36
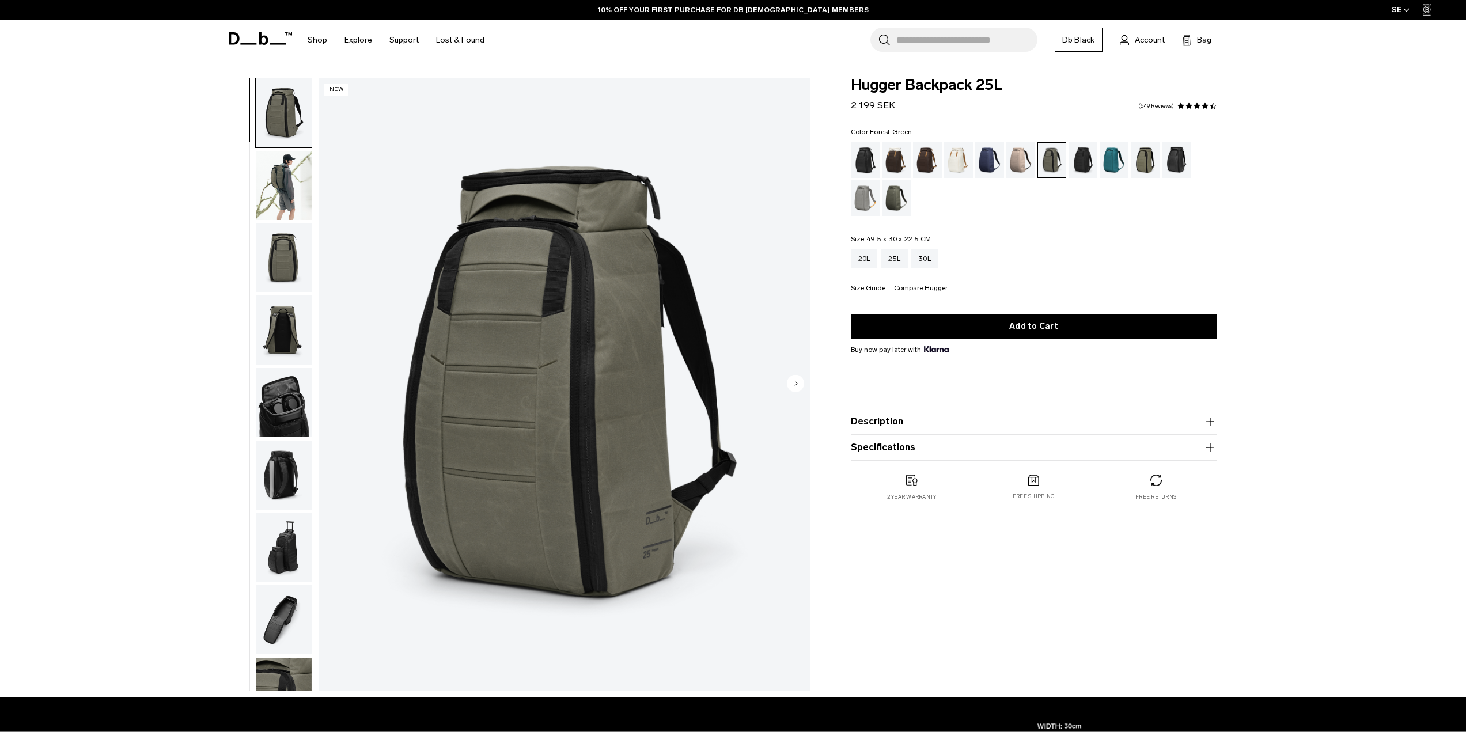
click at [1084, 164] on div "Charcoal Grey" at bounding box center [1083, 160] width 29 height 36
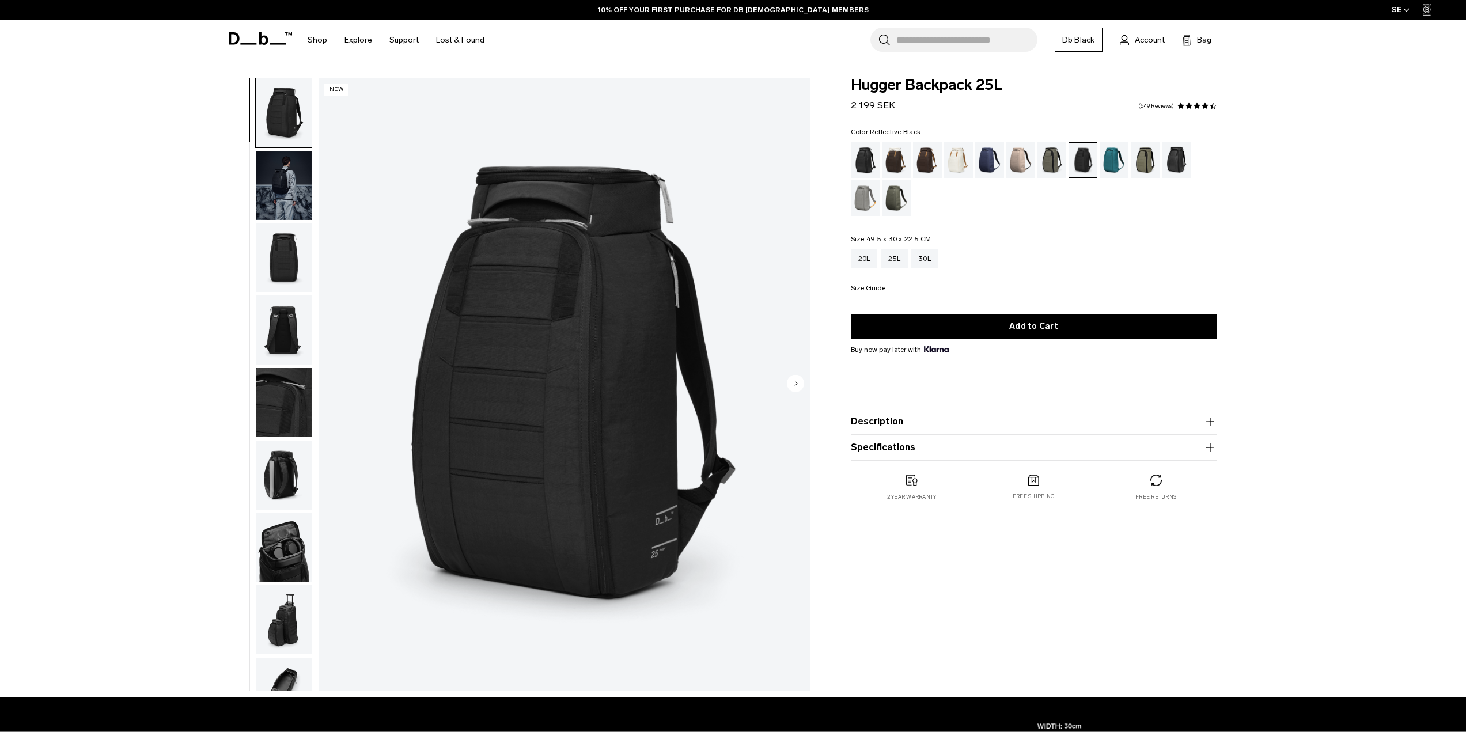
click at [1175, 164] on div "Reflective Black" at bounding box center [1176, 160] width 29 height 36
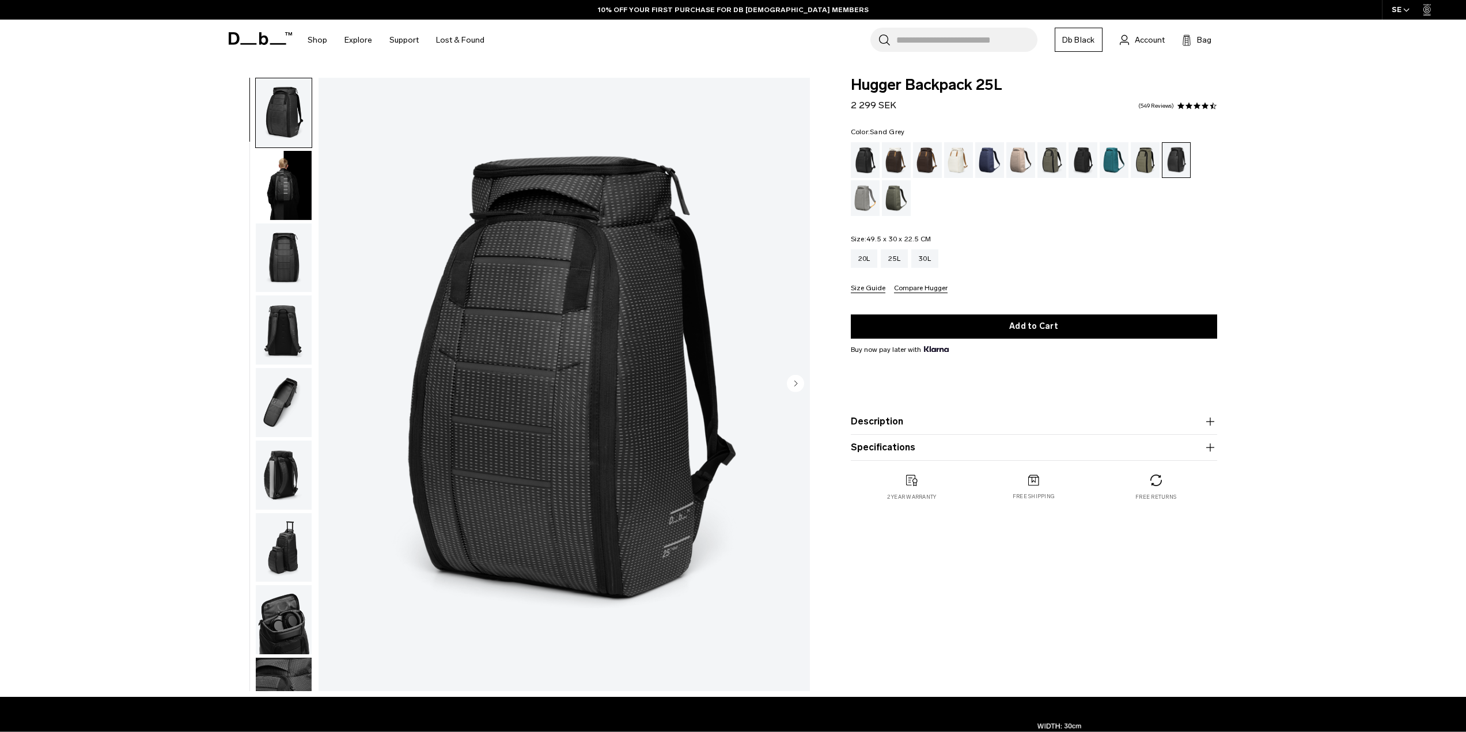
click at [865, 194] on div "Sand Grey" at bounding box center [865, 198] width 29 height 36
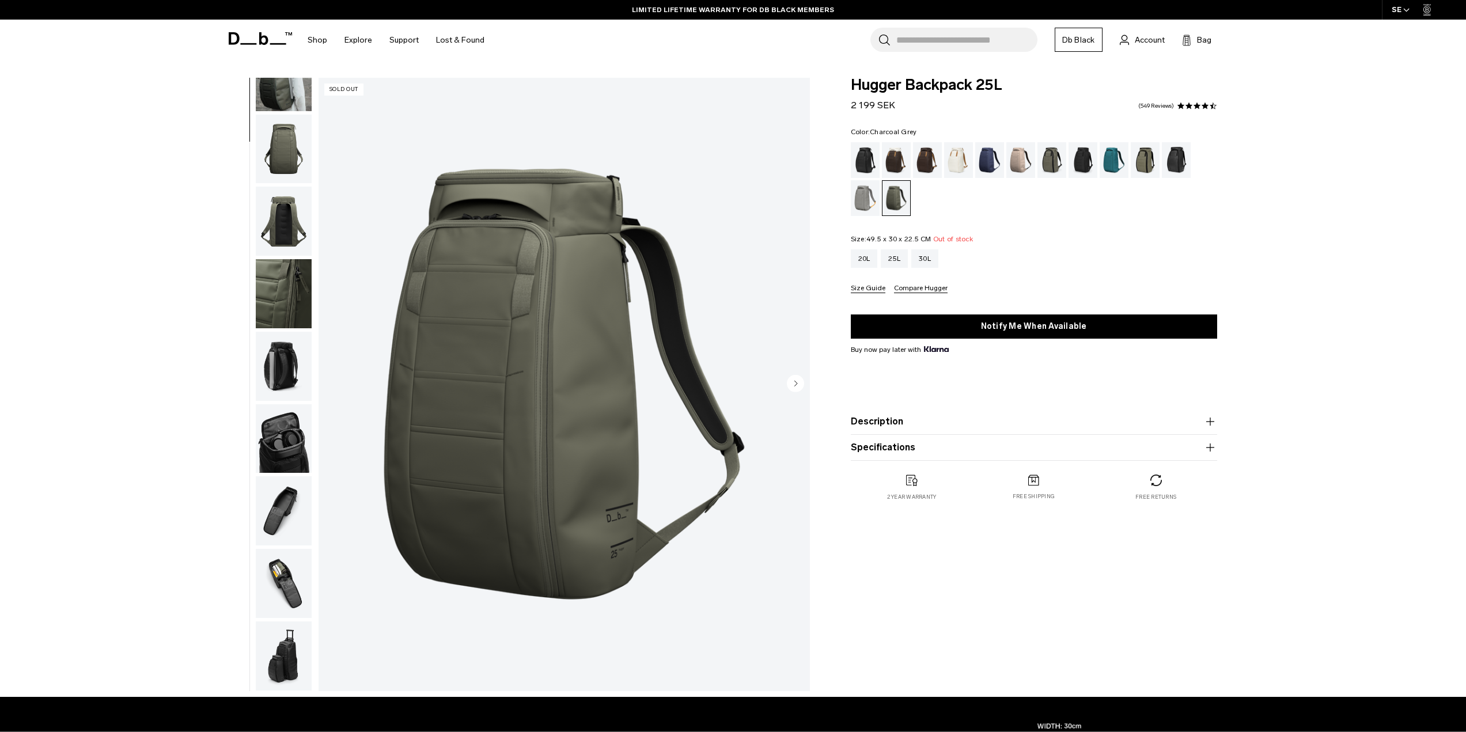
click at [1087, 167] on div "Charcoal Grey" at bounding box center [1083, 160] width 29 height 36
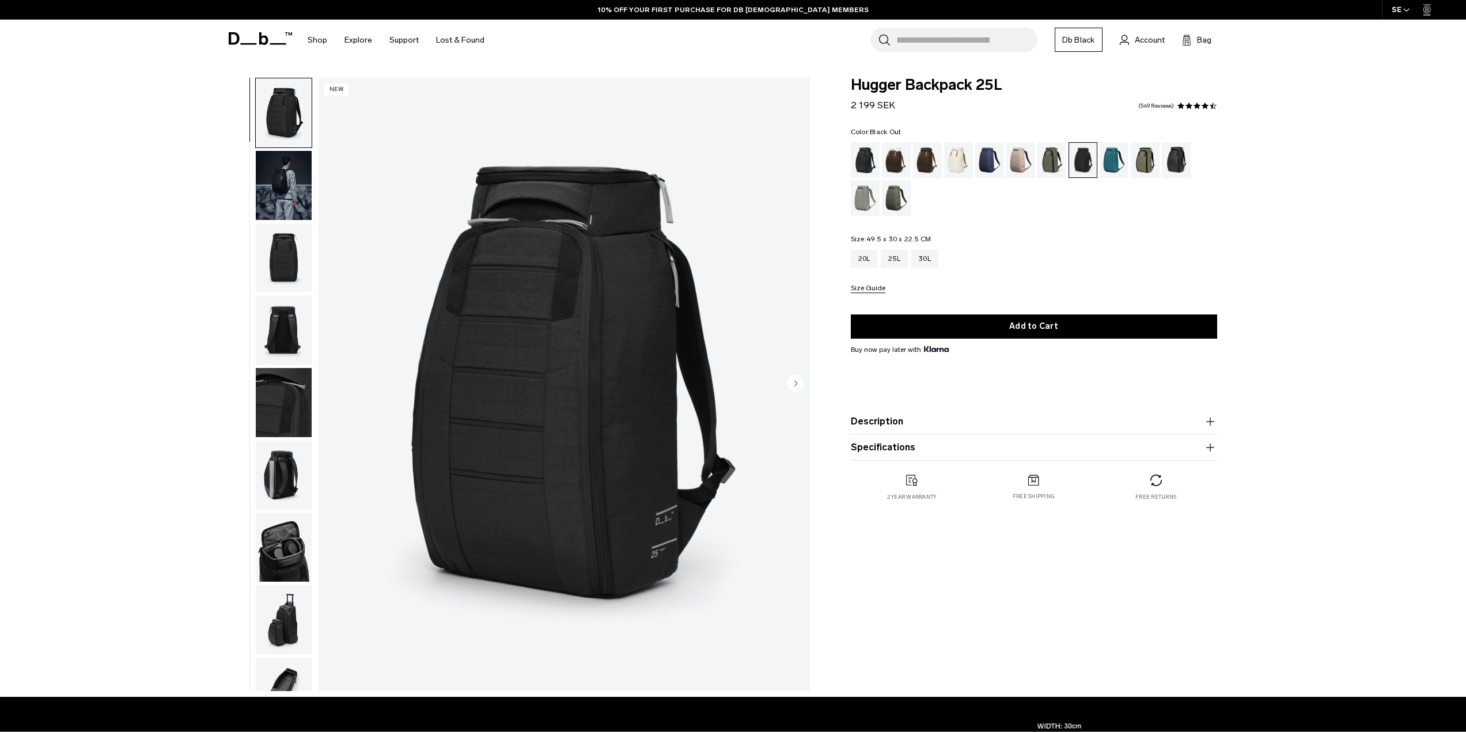
click at [869, 166] on div "Black Out" at bounding box center [865, 160] width 29 height 36
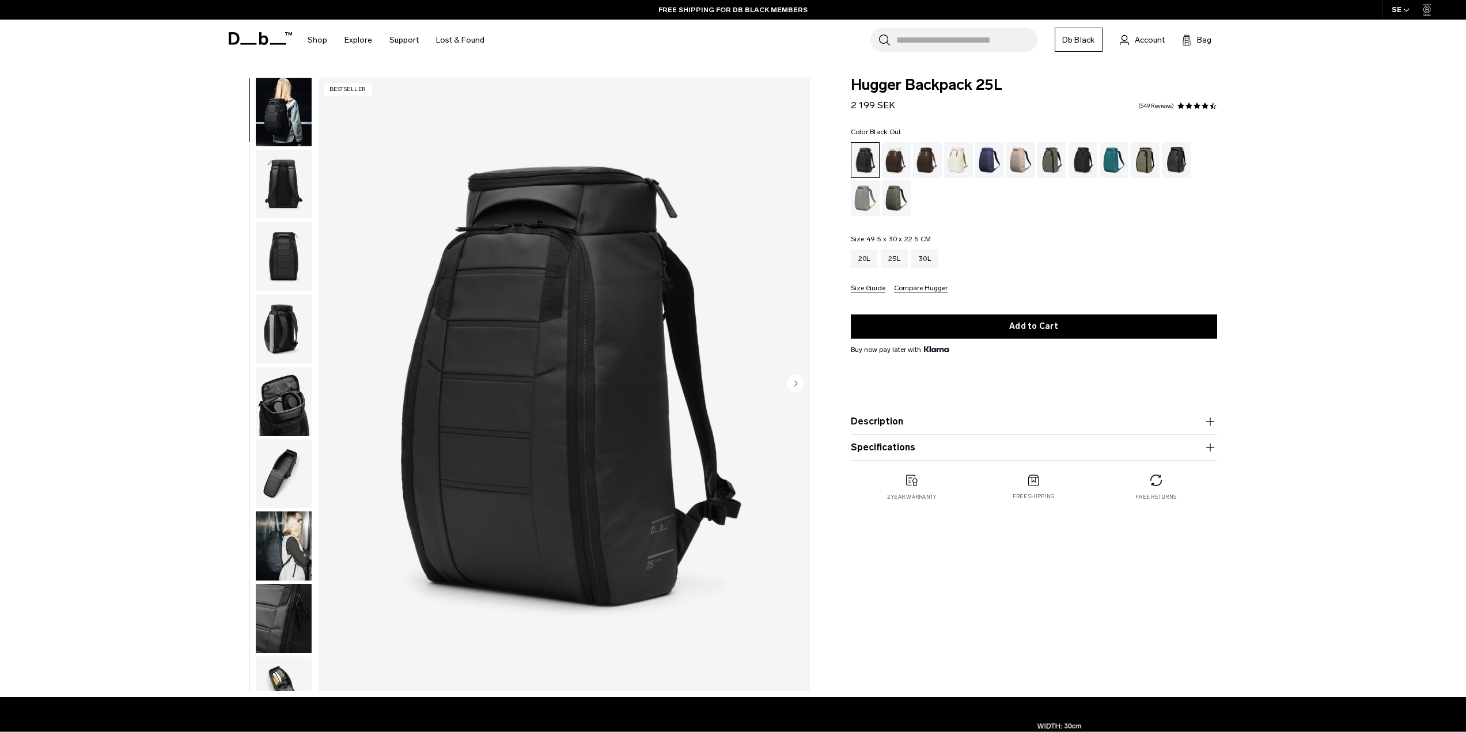
scroll to position [182, 0]
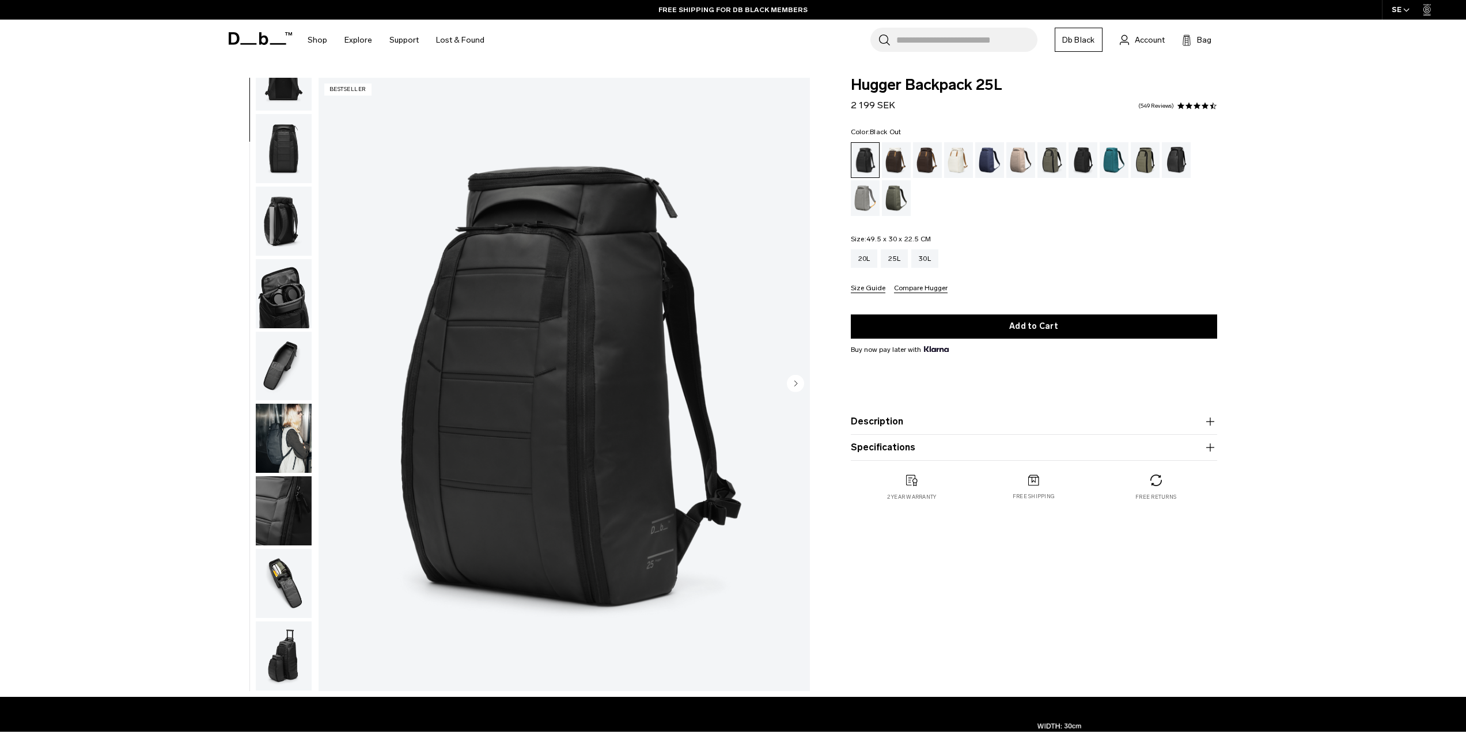
click at [284, 434] on img "button" at bounding box center [284, 438] width 56 height 69
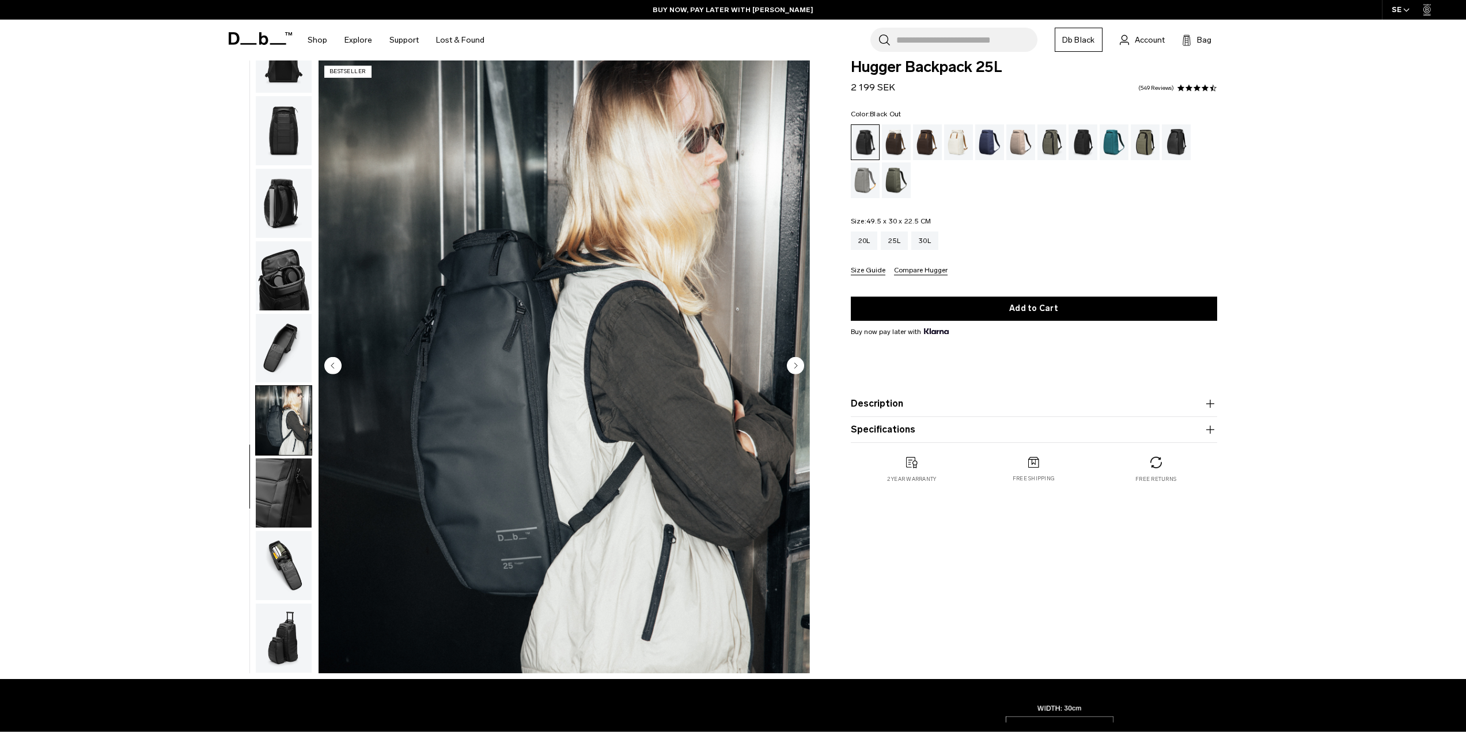
scroll to position [0, 0]
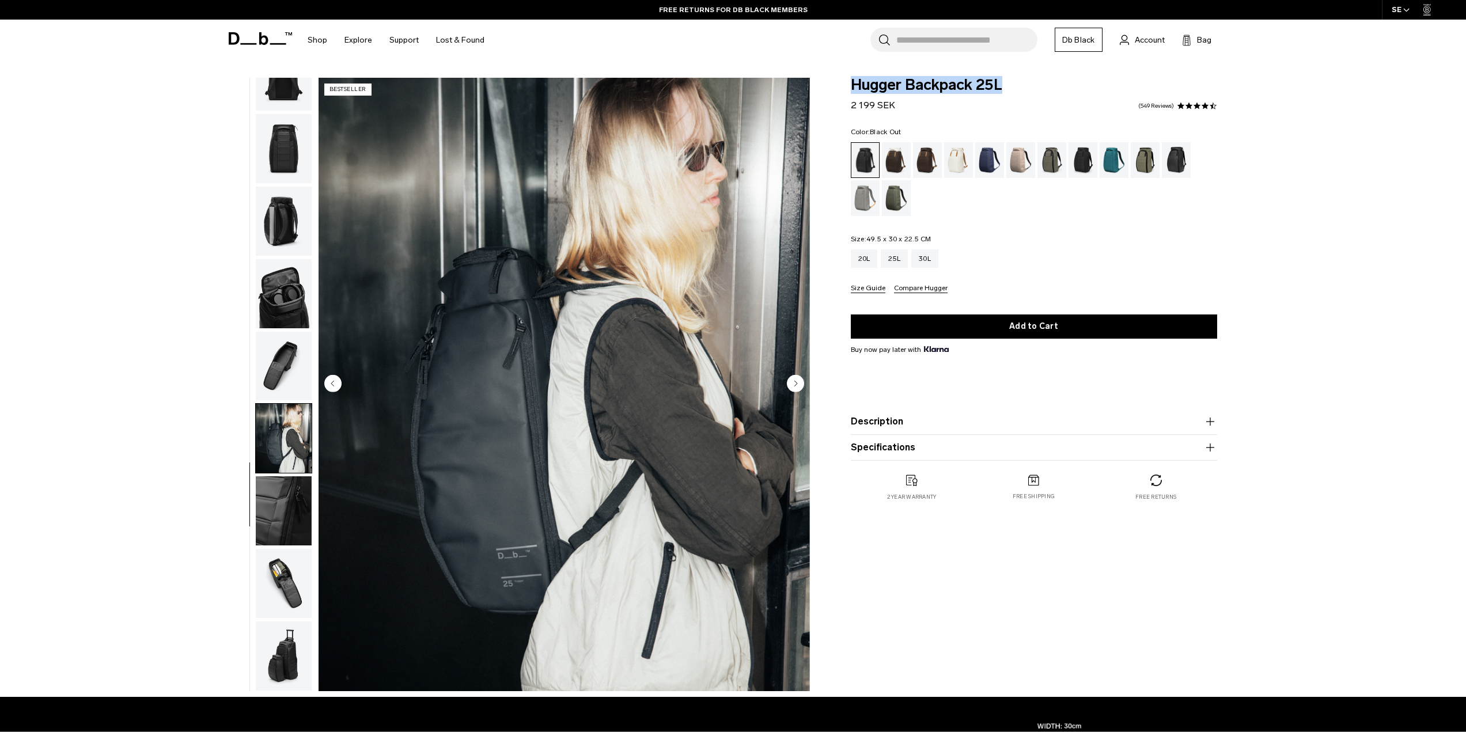
drag, startPoint x: 1002, startPoint y: 88, endPoint x: 838, endPoint y: 81, distance: 164.3
click at [838, 81] on div "Hugger Backpack 25L 2 199 SEK 4.5 star rating 549 Reviews Color: Black Out Out …" at bounding box center [1034, 301] width 436 height 447
copy span "Hugger Backpack 25L"
click at [924, 255] on div "30L" at bounding box center [925, 258] width 27 height 18
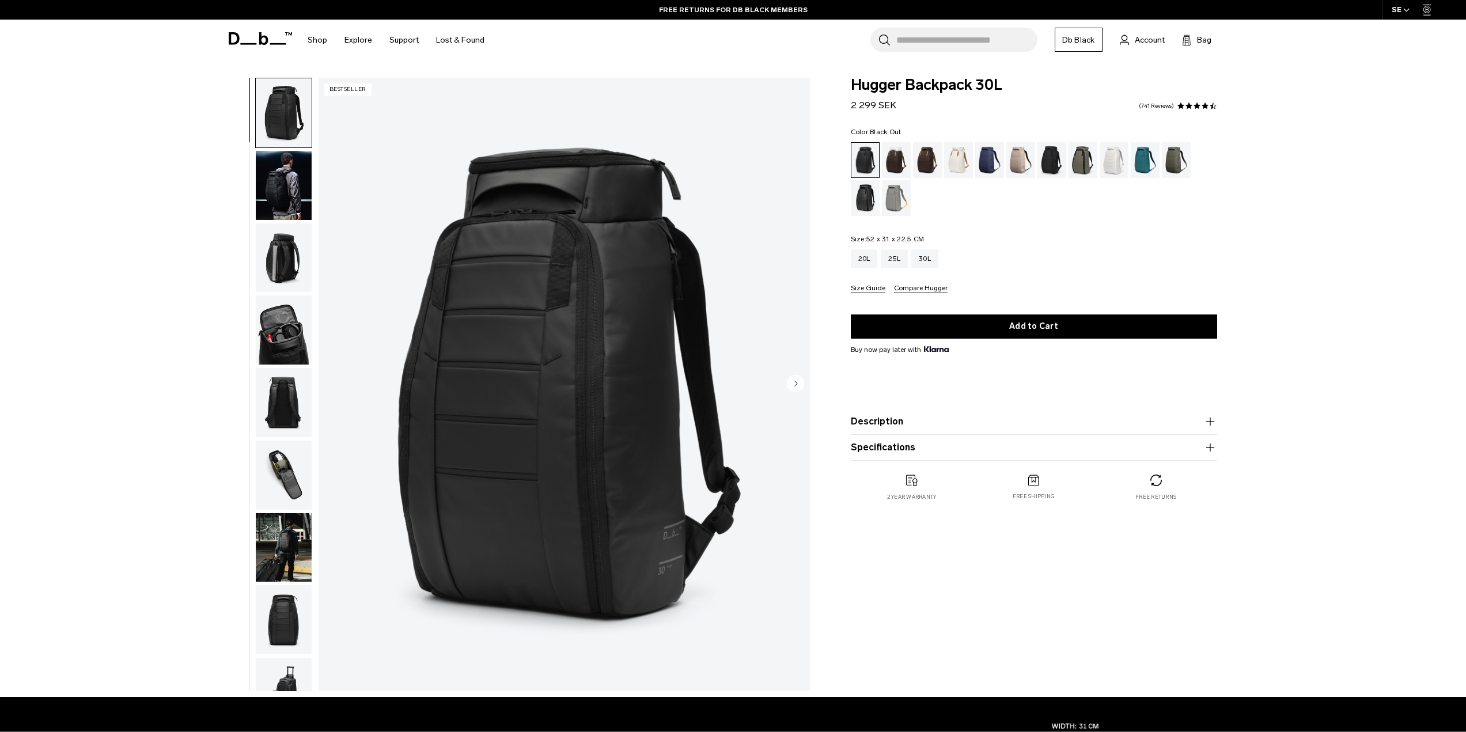
click at [288, 536] on img "button" at bounding box center [284, 547] width 56 height 69
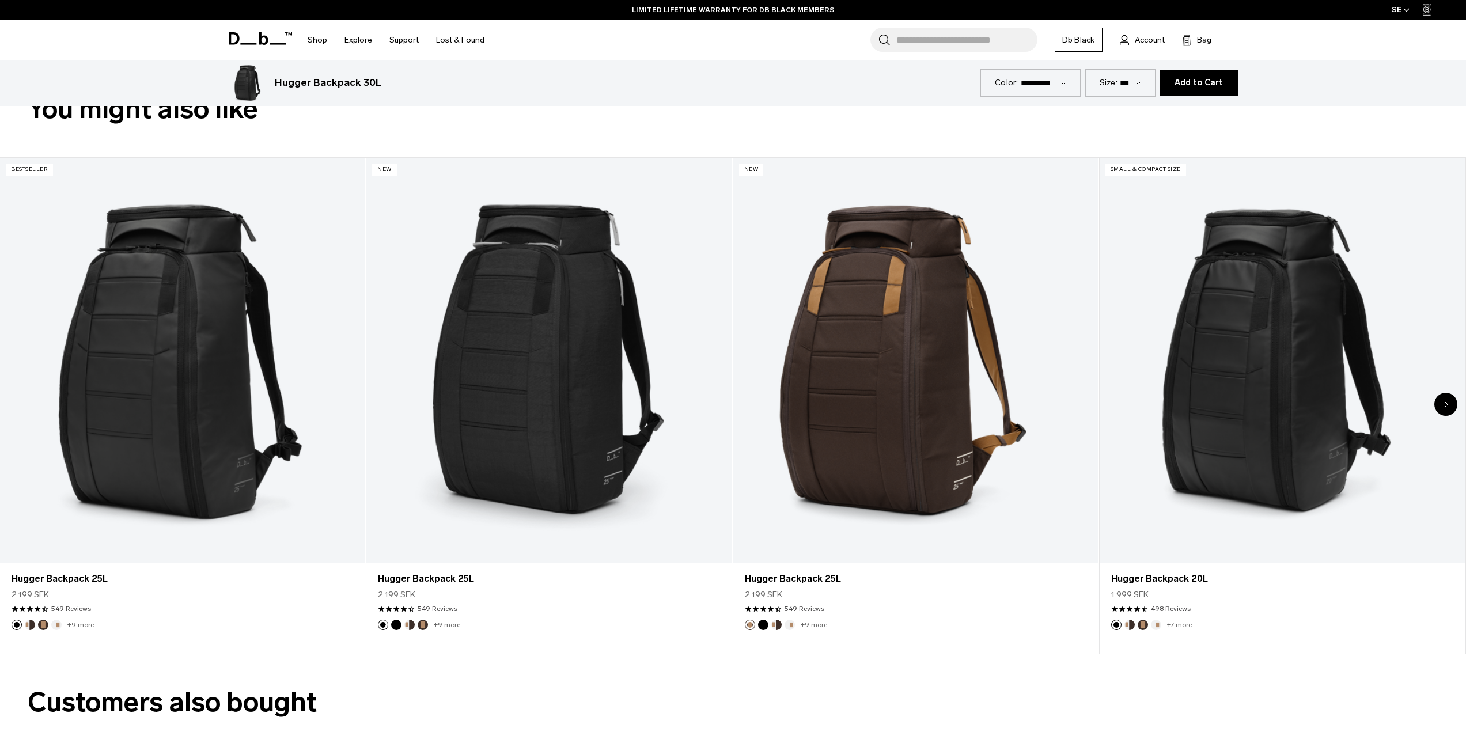
scroll to position [2132, 0]
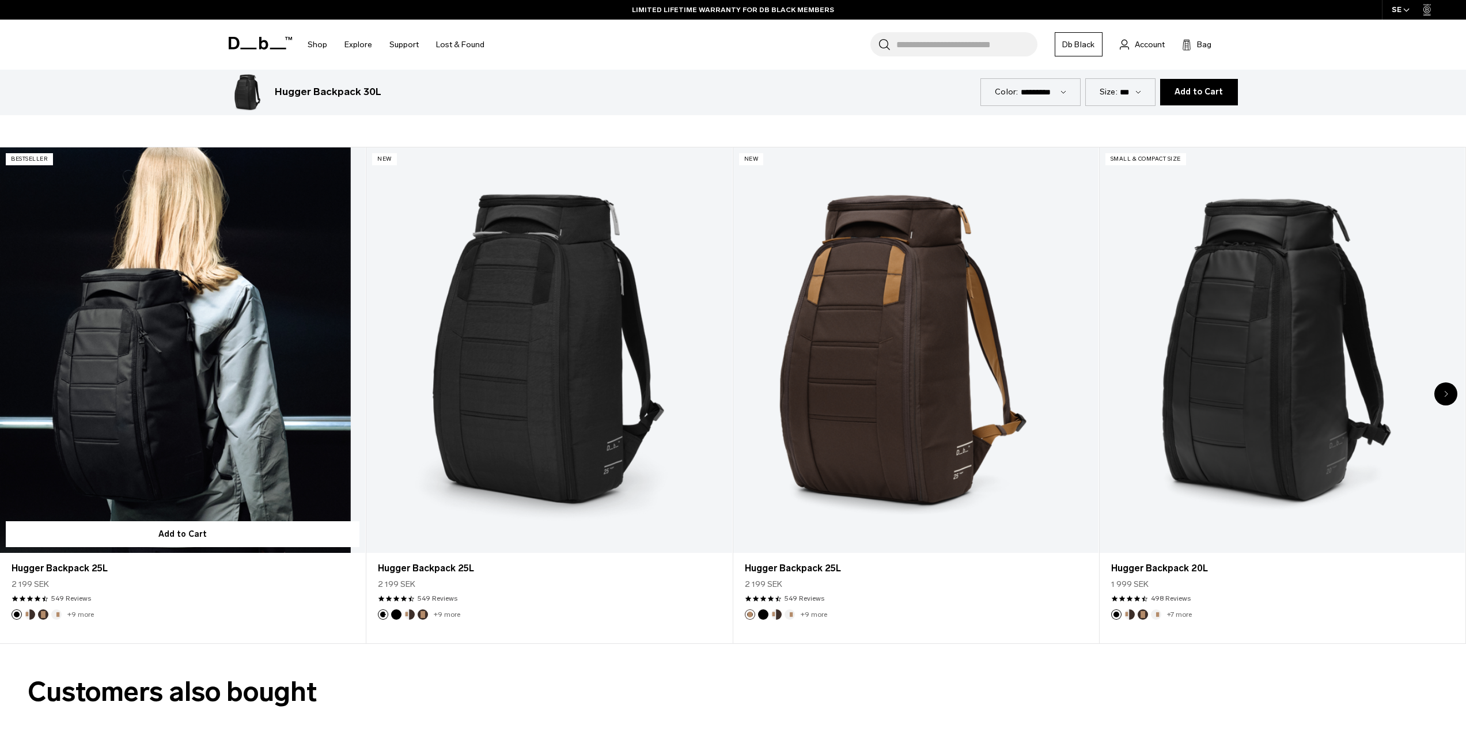
click at [167, 372] on link "Hugger Backpack 25L" at bounding box center [182, 351] width 365 height 406
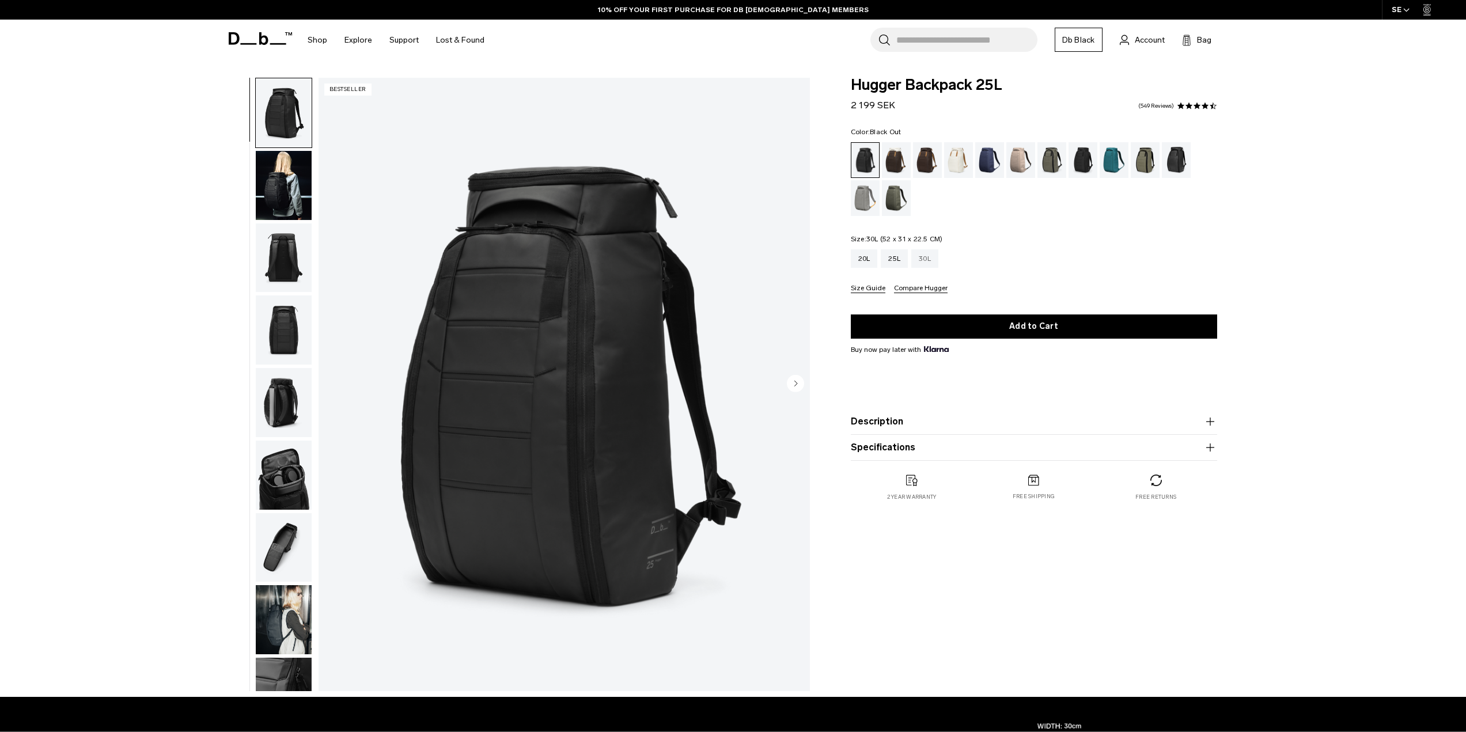
click at [928, 255] on div "30L" at bounding box center [925, 258] width 27 height 18
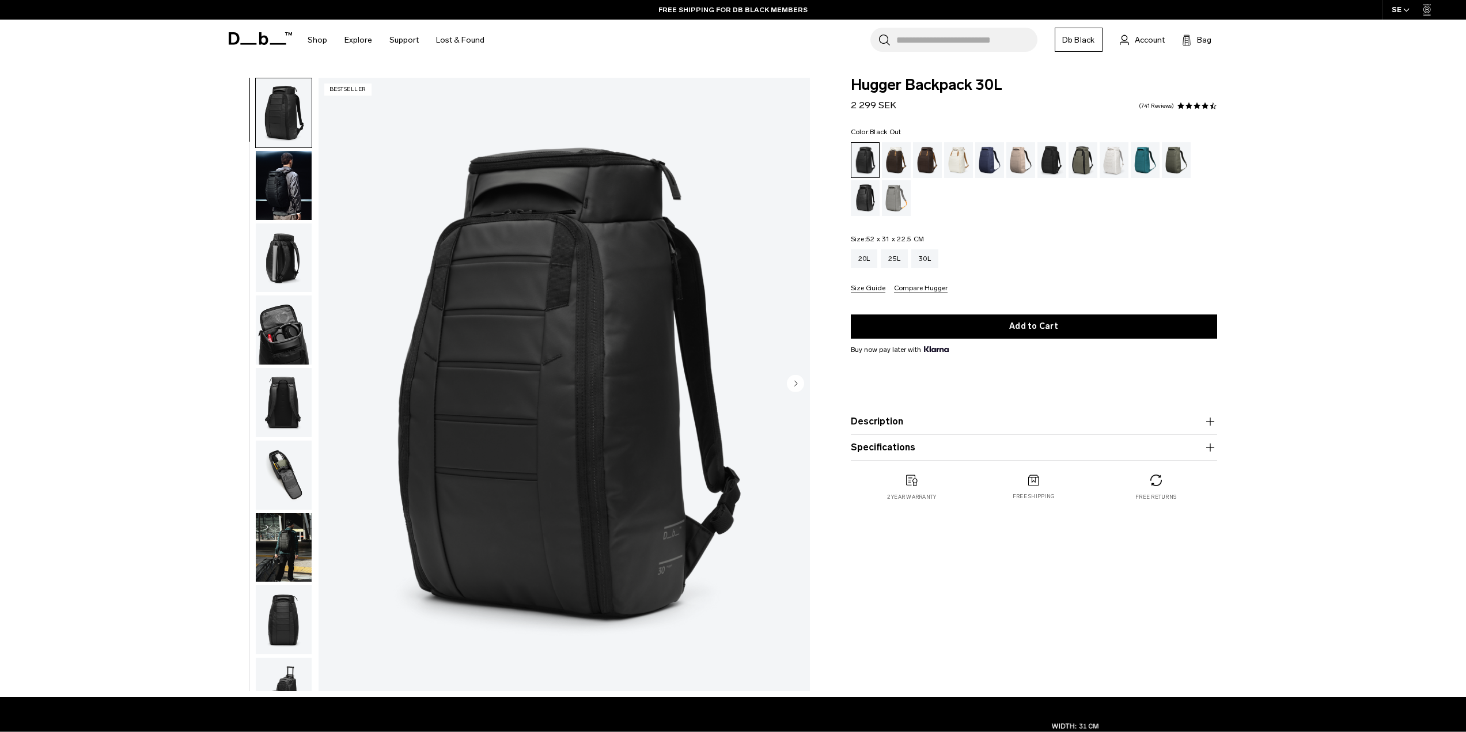
click at [991, 449] on button "Specifications" at bounding box center [1034, 448] width 366 height 14
click at [984, 421] on button "Description" at bounding box center [1034, 422] width 366 height 14
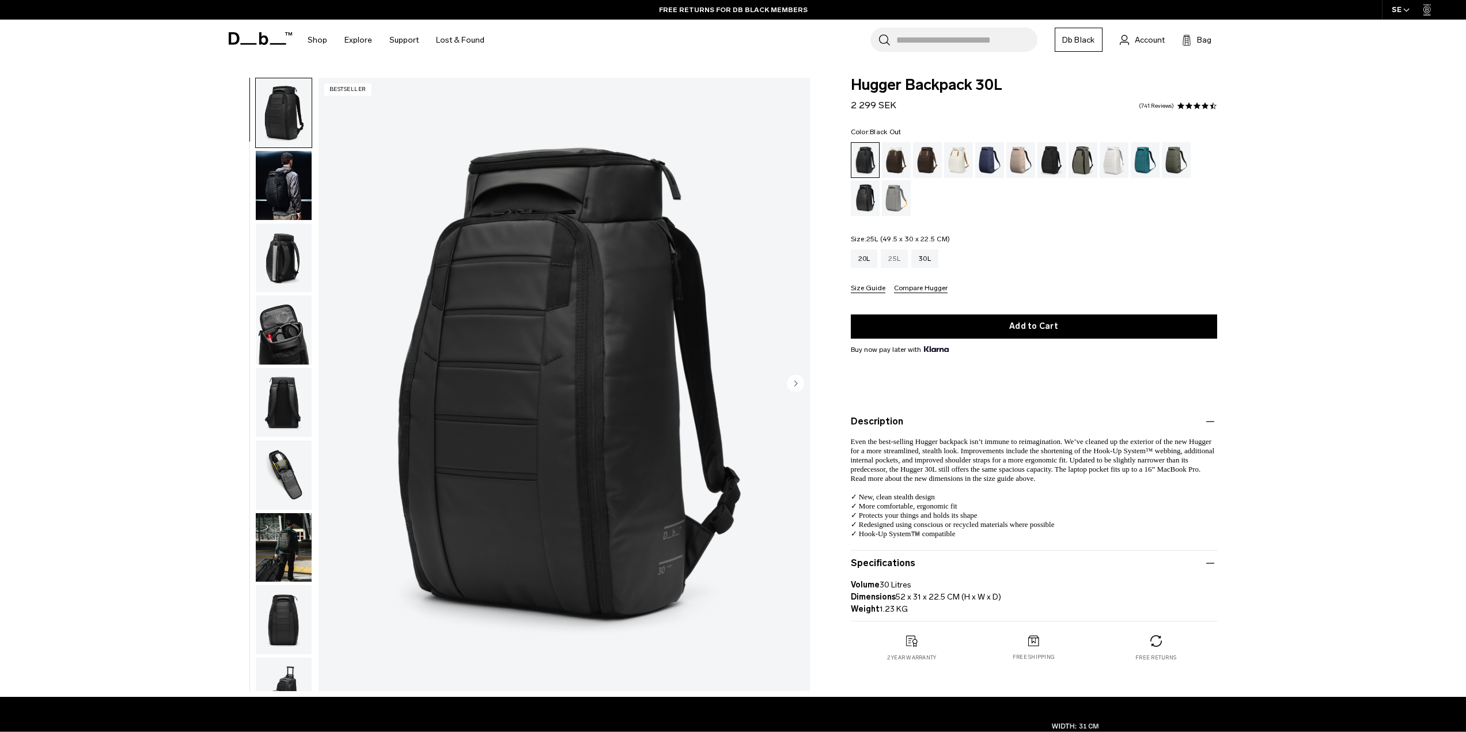
click at [887, 258] on div "25L" at bounding box center [894, 258] width 27 height 18
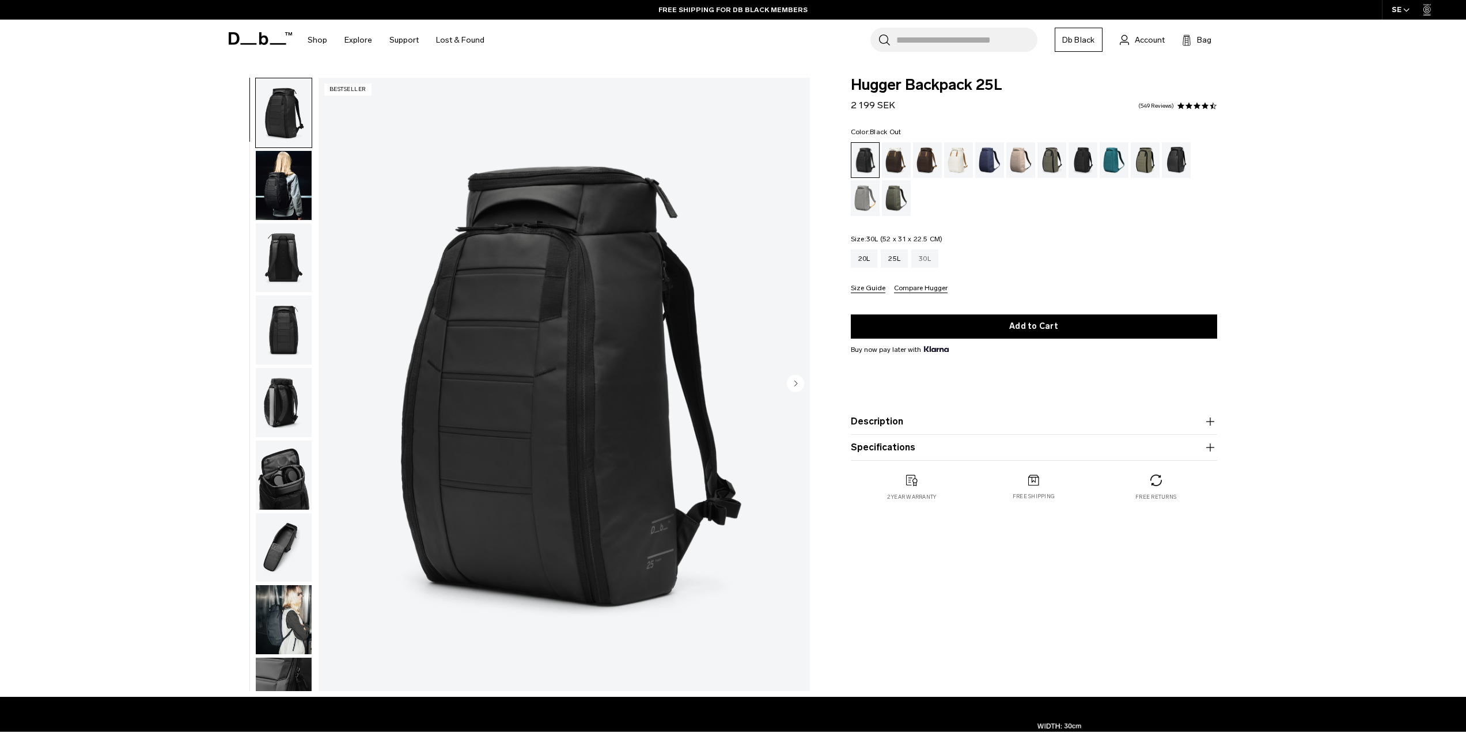
click at [935, 262] on div "30L" at bounding box center [925, 258] width 27 height 18
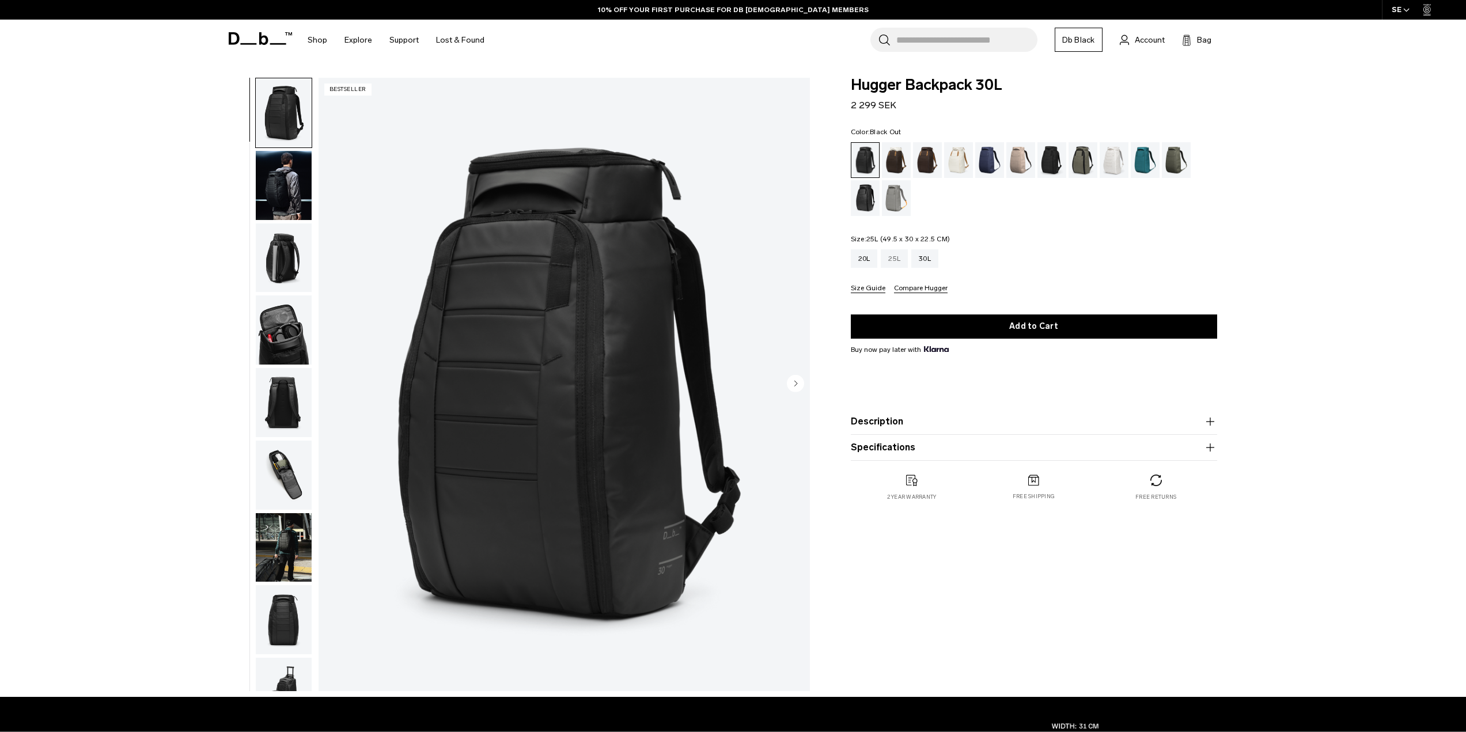
click at [894, 257] on div "25L" at bounding box center [894, 258] width 27 height 18
